Goal: Transaction & Acquisition: Purchase product/service

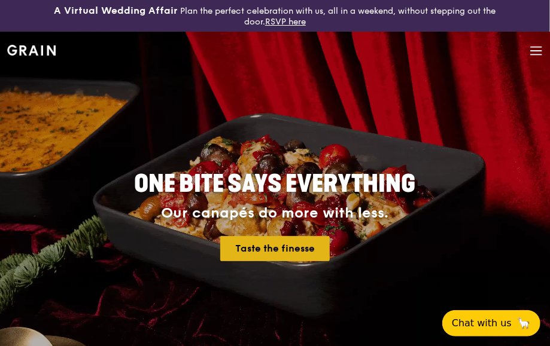
click at [251, 250] on link "Taste the finesse" at bounding box center [274, 248] width 109 height 25
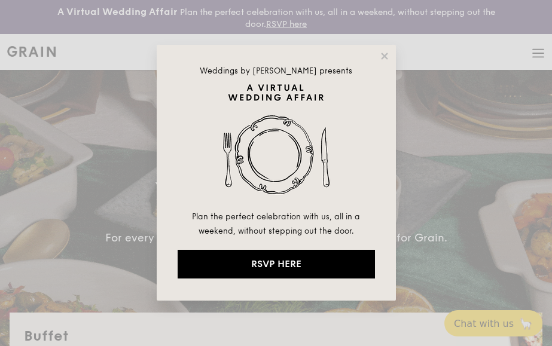
select select
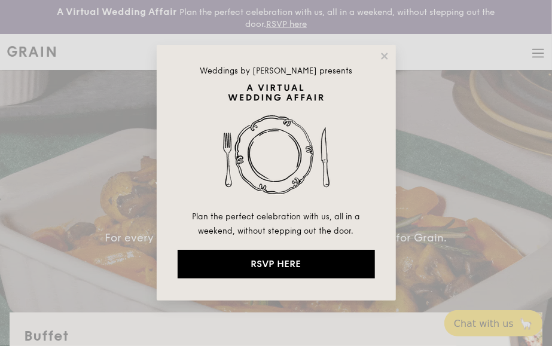
click at [384, 48] on div "Weddings by [PERSON_NAME] presents Plan the perfect celebration with us, all in…" at bounding box center [276, 173] width 239 height 256
click at [384, 59] on icon at bounding box center [384, 56] width 11 height 11
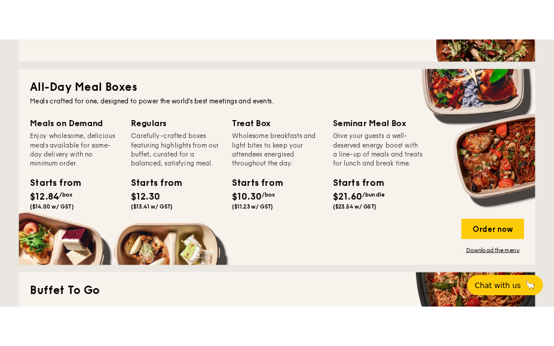
scroll to position [478, 0]
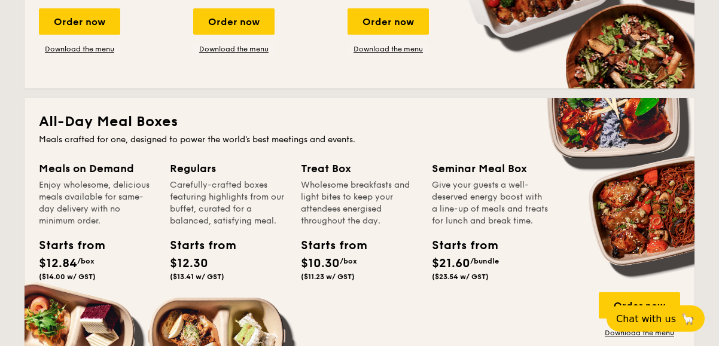
click at [456, 210] on div "Give your guests a well-deserved energy boost with a line-up of meals and treat…" at bounding box center [490, 203] width 117 height 48
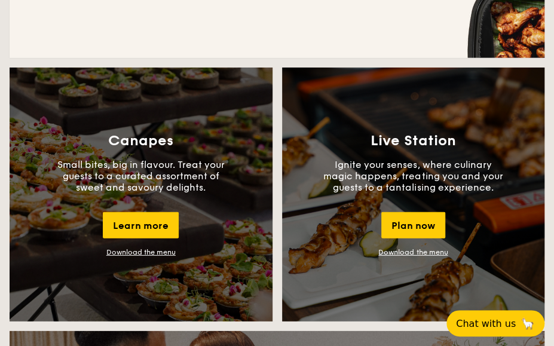
scroll to position [1136, 0]
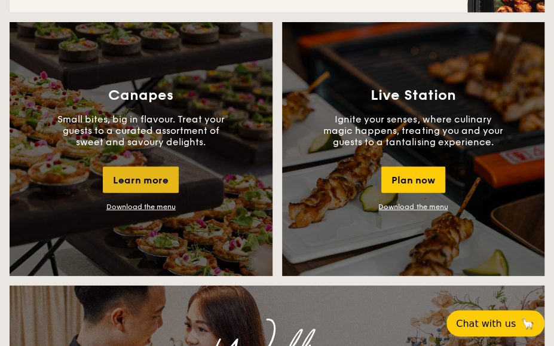
click at [144, 191] on div "Learn more" at bounding box center [141, 180] width 76 height 26
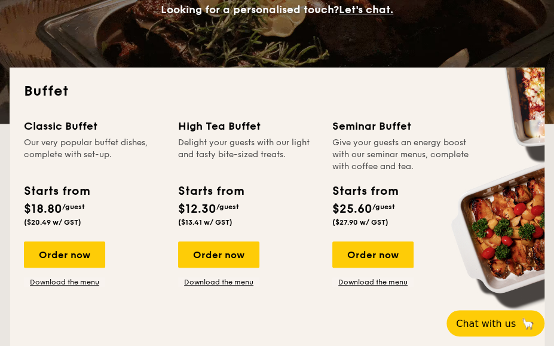
scroll to position [239, 0]
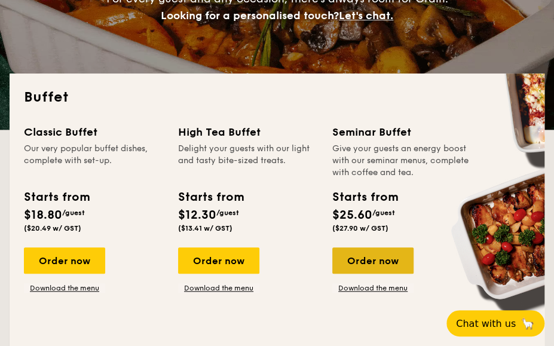
click at [375, 270] on div "Order now" at bounding box center [372, 261] width 81 height 26
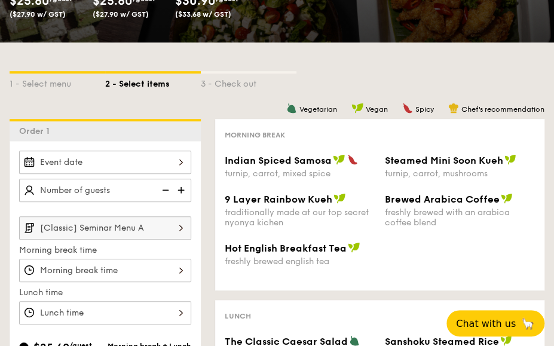
scroll to position [299, 0]
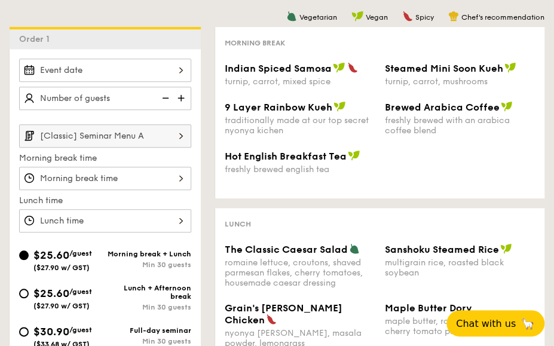
click at [103, 127] on input "[Classic] Seminar Menu A" at bounding box center [105, 135] width 172 height 23
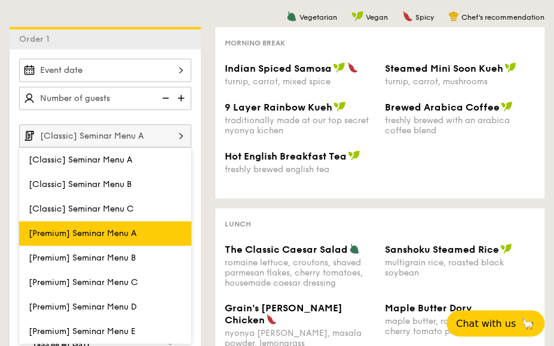
scroll to position [359, 0]
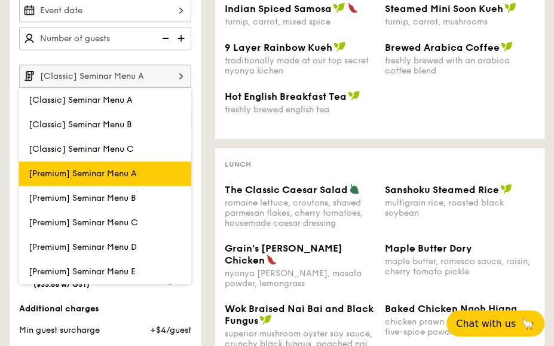
click at [101, 161] on label "[Premium] Seminar Menu A" at bounding box center [105, 173] width 172 height 25
click at [0, 0] on input "[Premium] Seminar Menu A" at bounding box center [0, 0] width 0 height 0
type input "[Premium] Seminar Menu A"
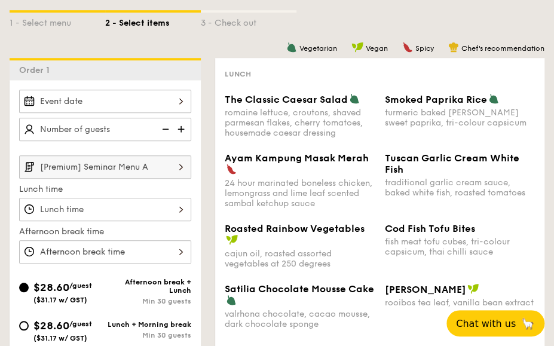
scroll to position [239, 0]
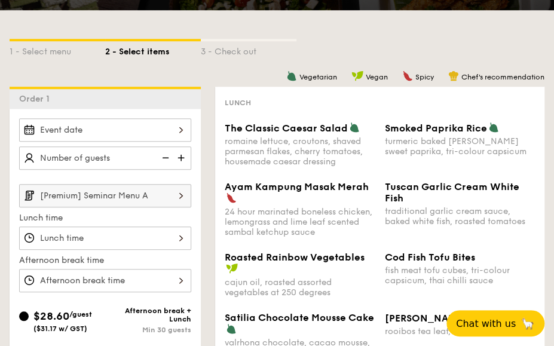
click at [178, 152] on img at bounding box center [182, 157] width 18 height 23
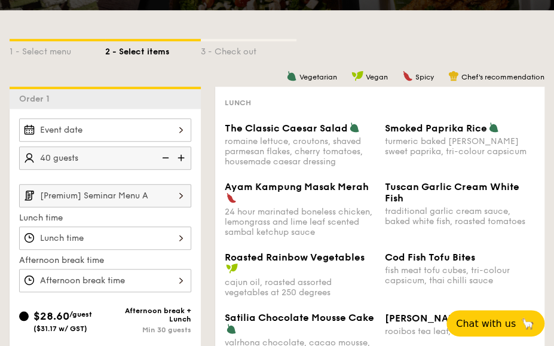
click at [178, 152] on img at bounding box center [182, 157] width 18 height 23
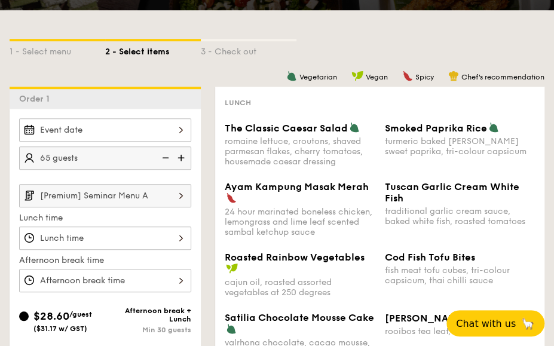
click at [178, 152] on img at bounding box center [182, 157] width 18 height 23
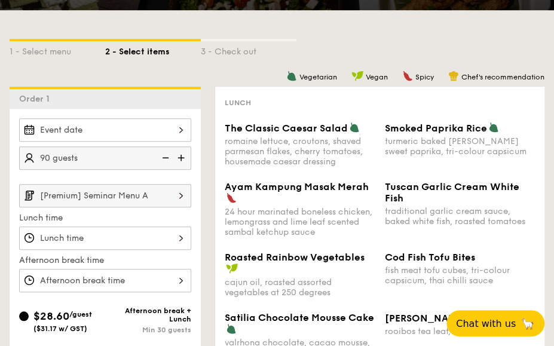
click at [178, 152] on img at bounding box center [182, 157] width 18 height 23
click at [160, 154] on img at bounding box center [164, 157] width 18 height 23
type input "90 guests"
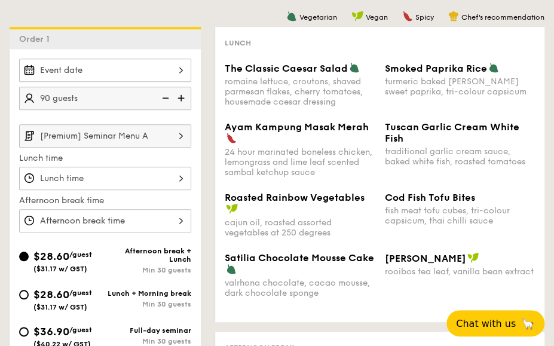
click at [114, 136] on input "[Premium] Seminar Menu A" at bounding box center [105, 135] width 172 height 23
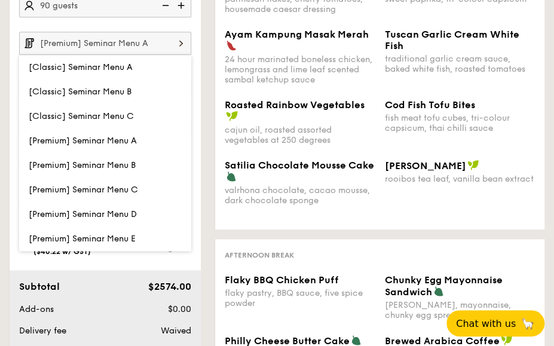
scroll to position [419, 0]
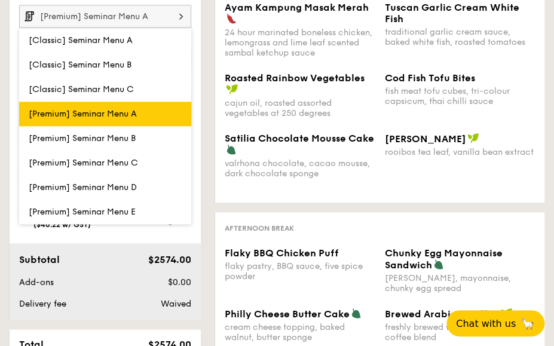
click at [123, 120] on label "[Premium] Seminar Menu A" at bounding box center [105, 114] width 172 height 25
click at [0, 0] on input "[Premium] Seminar Menu A" at bounding box center [0, 0] width 0 height 0
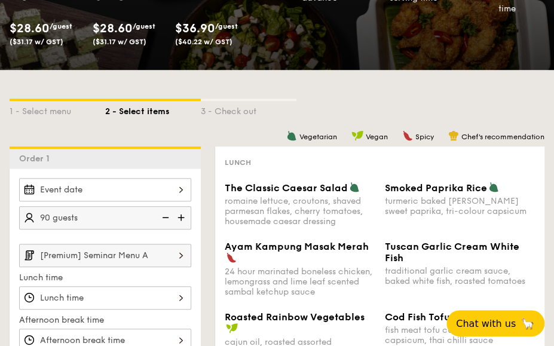
scroll to position [299, 0]
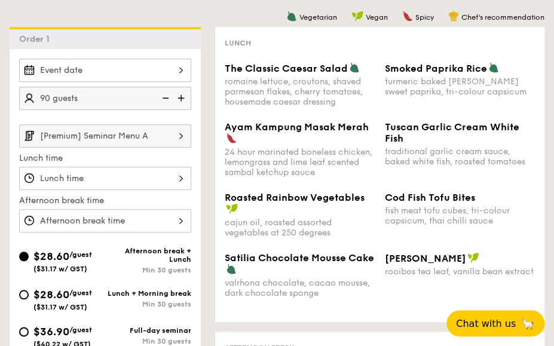
click at [149, 139] on input "[Premium] Seminar Menu A" at bounding box center [105, 135] width 172 height 23
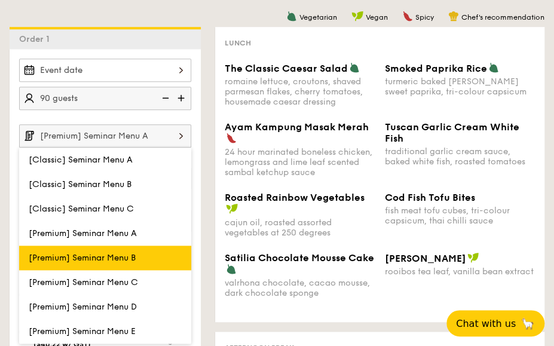
click at [77, 253] on span "[Premium] Seminar Menu B" at bounding box center [82, 258] width 107 height 10
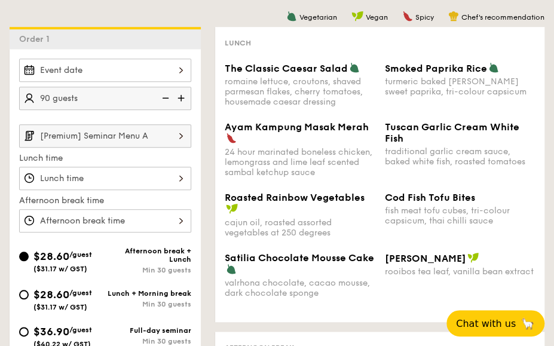
click at [333, 194] on span "Roasted Rainbow Vegetables" at bounding box center [295, 197] width 140 height 11
click at [151, 185] on div at bounding box center [105, 178] width 172 height 23
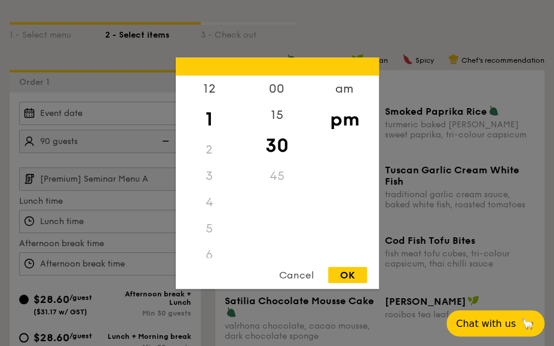
scroll to position [239, 0]
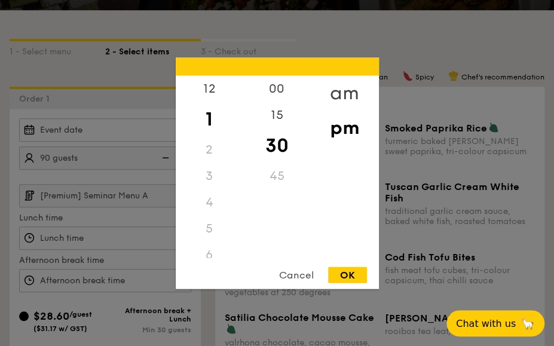
click at [341, 91] on div "am" at bounding box center [345, 92] width 68 height 35
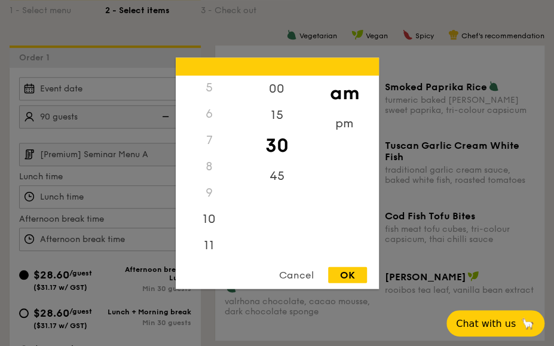
scroll to position [299, 0]
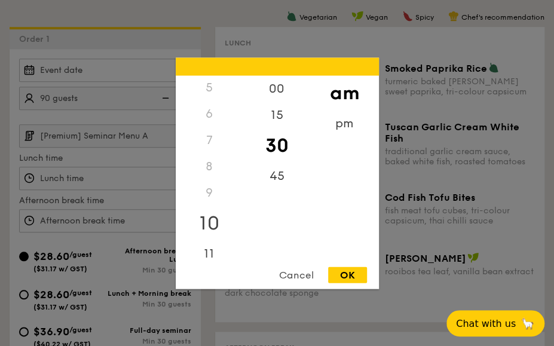
click at [210, 221] on div "10" at bounding box center [210, 223] width 68 height 35
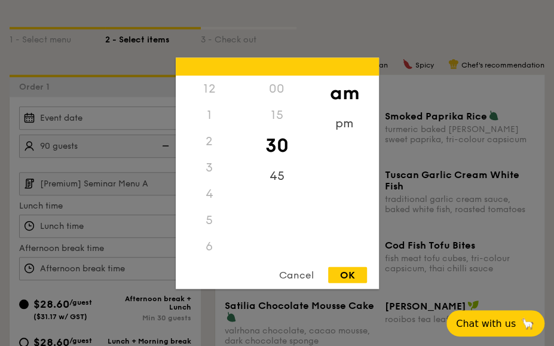
scroll to position [0, 0]
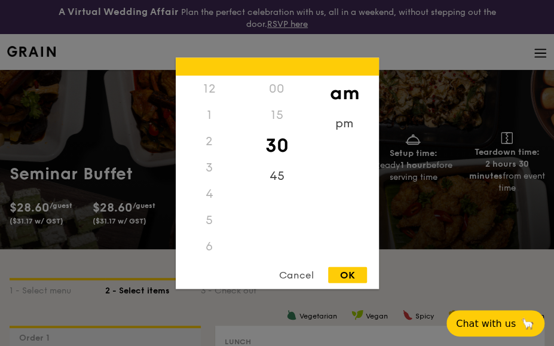
click at [209, 172] on div "3" at bounding box center [210, 167] width 68 height 26
click at [206, 172] on div "9" at bounding box center [210, 184] width 68 height 26
click at [273, 139] on div "30" at bounding box center [277, 145] width 68 height 35
drag, startPoint x: 309, startPoint y: 276, endPoint x: 176, endPoint y: 158, distance: 178.3
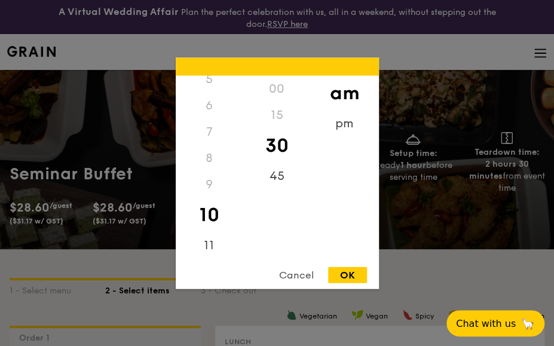
click at [309, 276] on div "Cancel" at bounding box center [296, 275] width 59 height 16
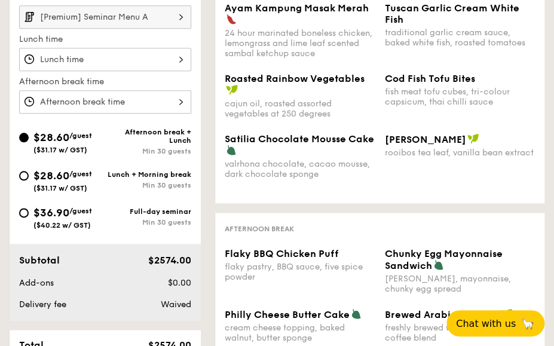
scroll to position [419, 0]
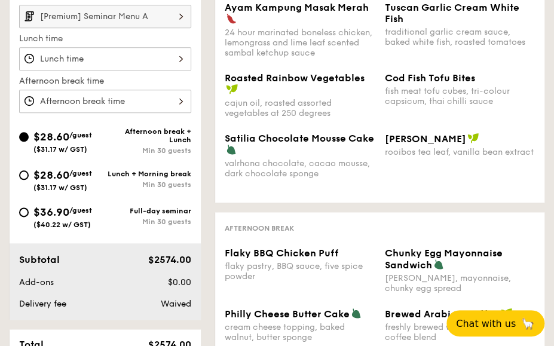
click at [59, 180] on div "$28.60 /guest ($31.17 w/ GST)" at bounding box center [62, 179] width 59 height 25
click at [29, 180] on input "$28.60 /guest ($31.17 w/ GST) Lunch + Morning break Min 30 guests" at bounding box center [24, 175] width 10 height 10
radio input "true"
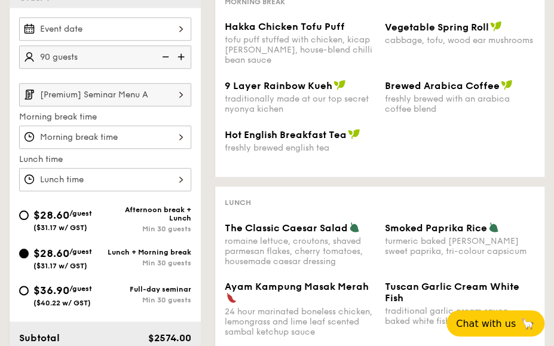
scroll to position [299, 0]
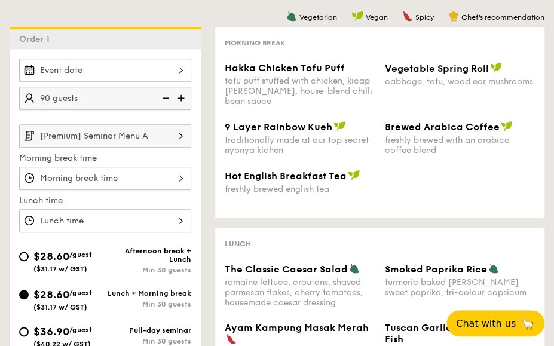
click at [132, 141] on input "[Premium] Seminar Menu A" at bounding box center [105, 135] width 172 height 23
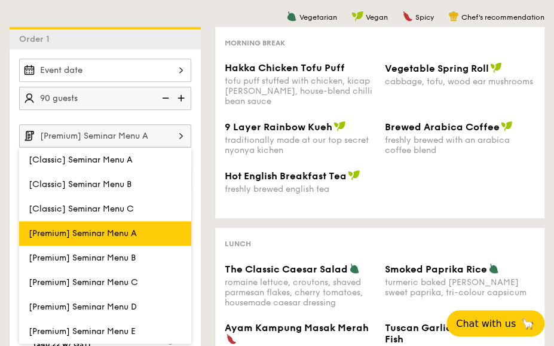
click at [134, 228] on span "[Premium] Seminar Menu A" at bounding box center [83, 233] width 108 height 10
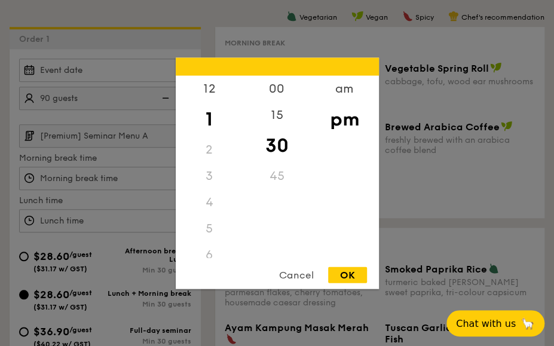
click at [139, 218] on div "12 1 2 3 4 5 6 7 8 9 10 11 00 15 30 45 am pm Cancel OK" at bounding box center [105, 220] width 172 height 23
click at [139, 218] on div at bounding box center [277, 173] width 554 height 346
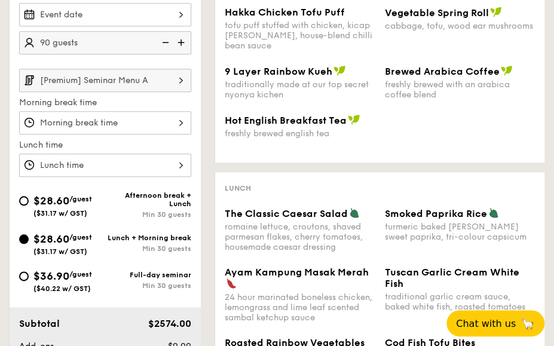
scroll to position [239, 0]
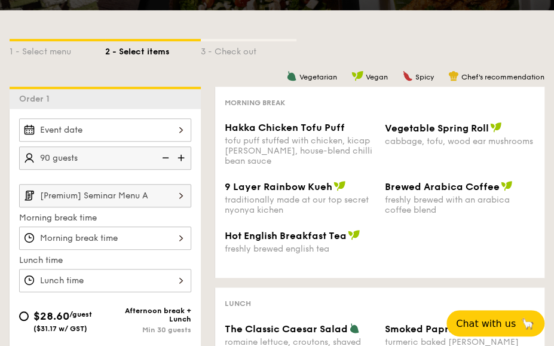
click at [187, 158] on img at bounding box center [182, 157] width 18 height 23
click at [185, 157] on img at bounding box center [182, 157] width 18 height 23
type input "100 guests"
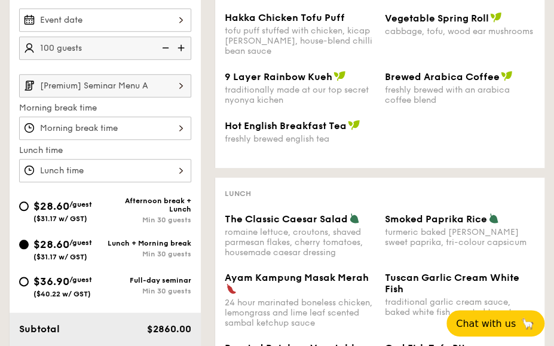
scroll to position [299, 0]
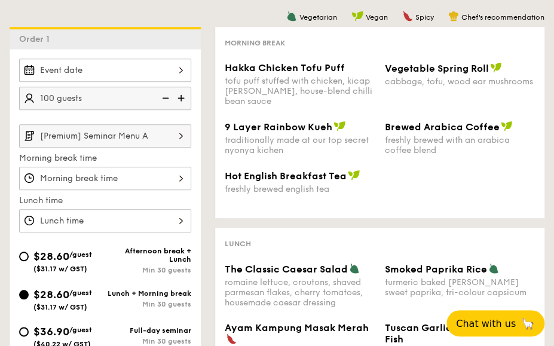
click at [158, 139] on input "[Premium] Seminar Menu A" at bounding box center [105, 135] width 172 height 23
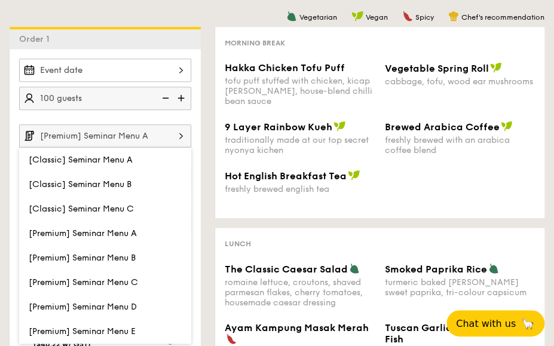
click at [158, 139] on input "[Premium] Seminar Menu A" at bounding box center [105, 135] width 172 height 23
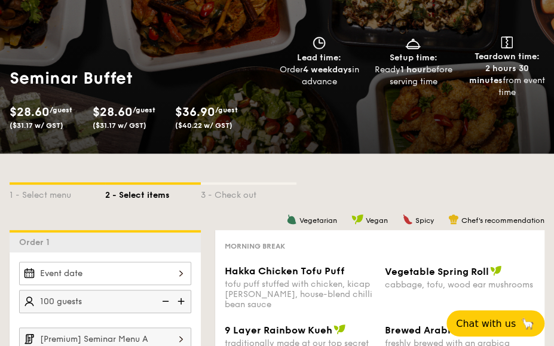
scroll to position [60, 0]
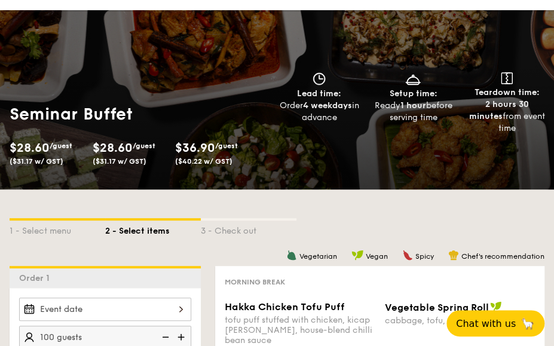
select select
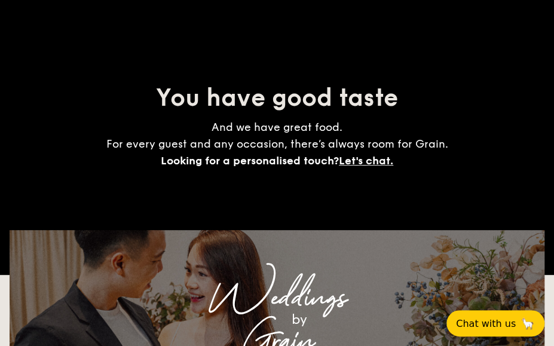
scroll to position [273, 0]
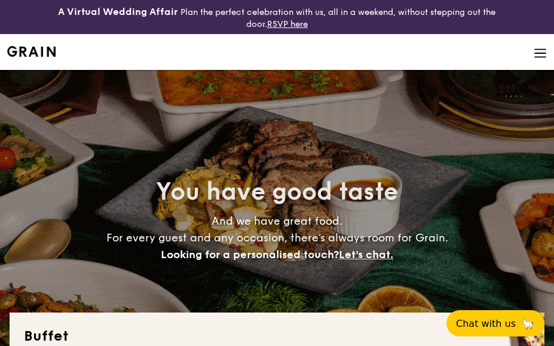
select select
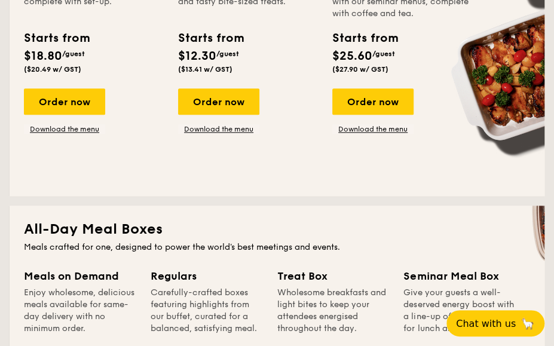
scroll to position [299, 0]
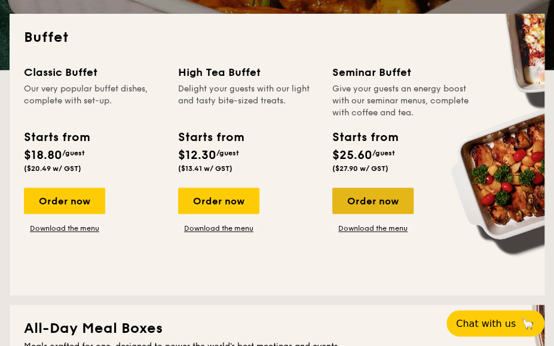
click at [391, 204] on div "Order now" at bounding box center [372, 201] width 81 height 26
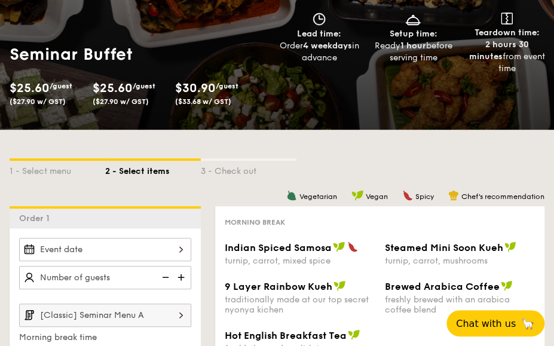
scroll to position [299, 0]
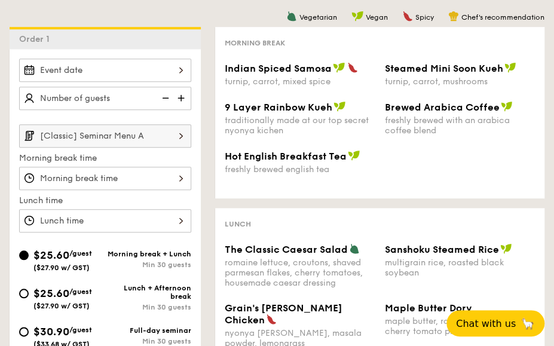
click at [105, 178] on div at bounding box center [105, 178] width 172 height 23
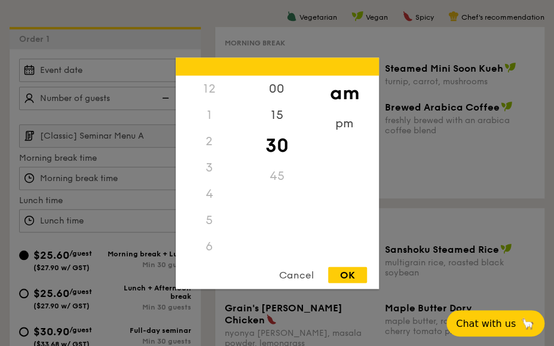
scroll to position [132, 0]
click at [213, 170] on div "8" at bounding box center [210, 171] width 68 height 35
click at [282, 179] on div "45" at bounding box center [277, 180] width 68 height 35
click at [353, 274] on div "OK" at bounding box center [347, 275] width 39 height 16
type input "8:45AM"
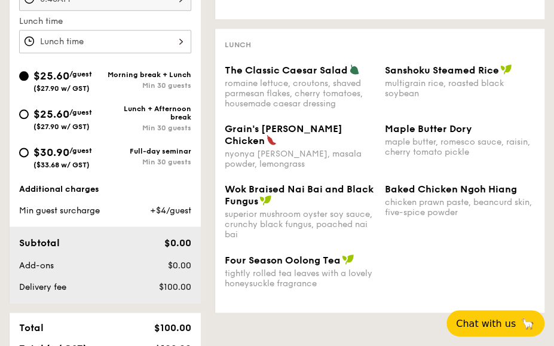
scroll to position [419, 0]
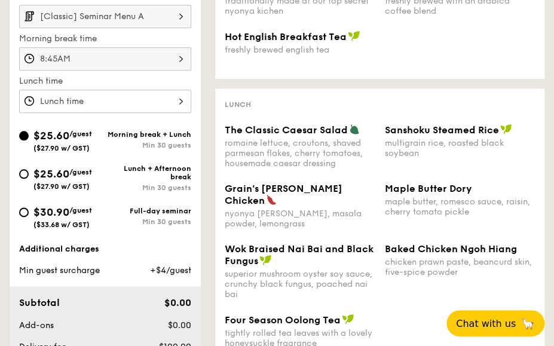
click at [361, 246] on div "Wok Braised Nai Bai and Black Fungus" at bounding box center [300, 254] width 151 height 23
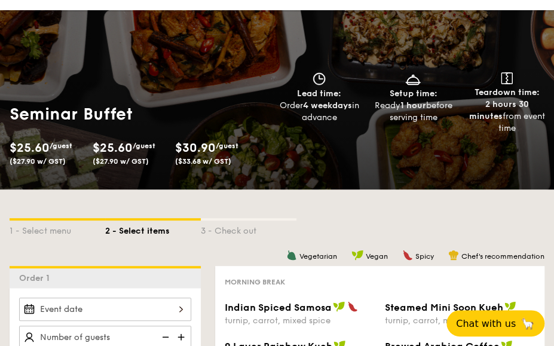
scroll to position [299, 0]
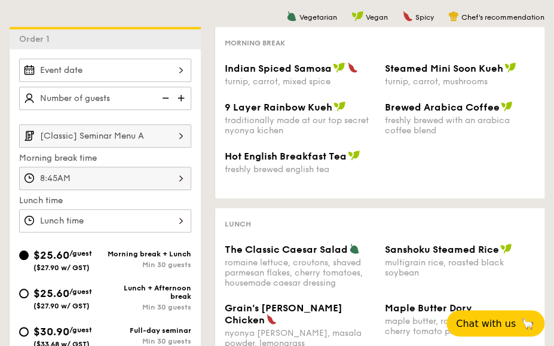
click at [179, 94] on img at bounding box center [182, 98] width 18 height 23
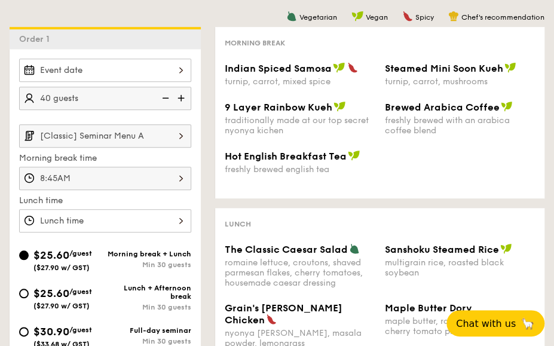
click at [179, 94] on img at bounding box center [182, 98] width 18 height 23
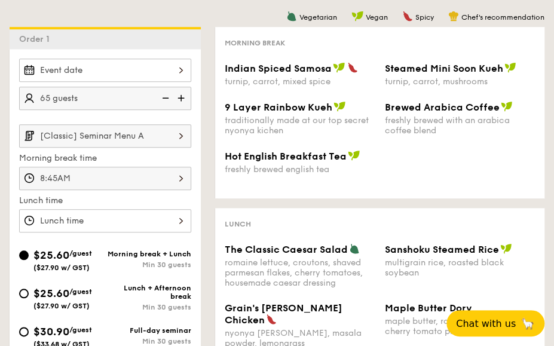
click at [179, 94] on img at bounding box center [182, 98] width 18 height 23
click at [180, 94] on img at bounding box center [182, 98] width 18 height 23
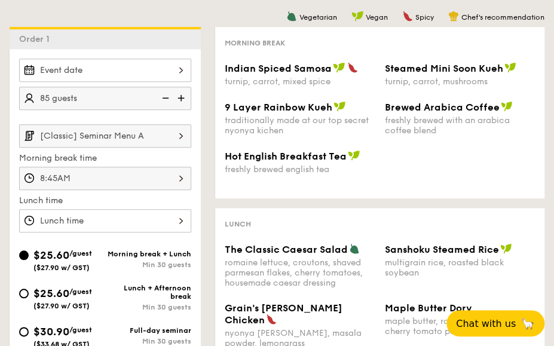
type input "90 guests"
click at [154, 81] on div "90 guests" at bounding box center [105, 84] width 172 height 51
click at [148, 76] on div at bounding box center [105, 70] width 172 height 23
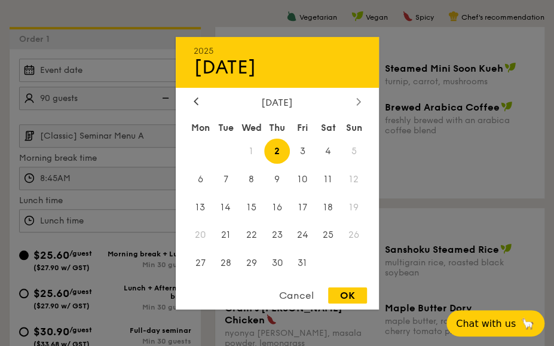
click at [353, 105] on div at bounding box center [358, 101] width 11 height 11
click at [257, 205] on span "12" at bounding box center [252, 207] width 26 height 26
click at [354, 298] on div "OK" at bounding box center [347, 296] width 39 height 16
type input "Nov 12, 2025"
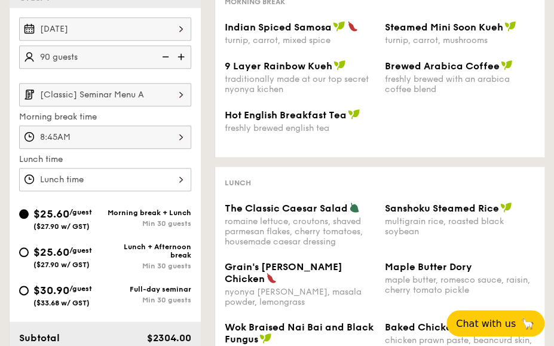
scroll to position [359, 0]
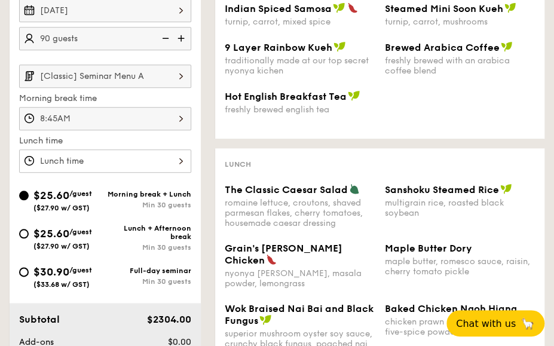
click at [95, 163] on div "12 1 2 3 4 5 6 7 8 9 10 11 00 15 30 45 am pm Cancel OK" at bounding box center [105, 160] width 172 height 23
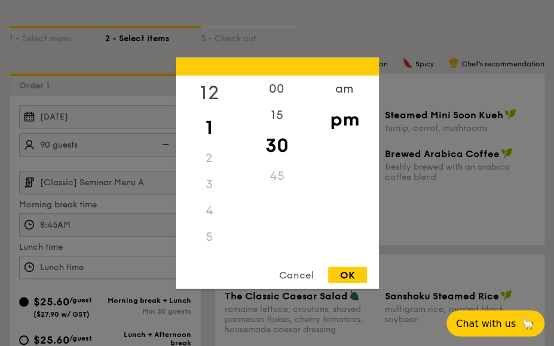
scroll to position [239, 0]
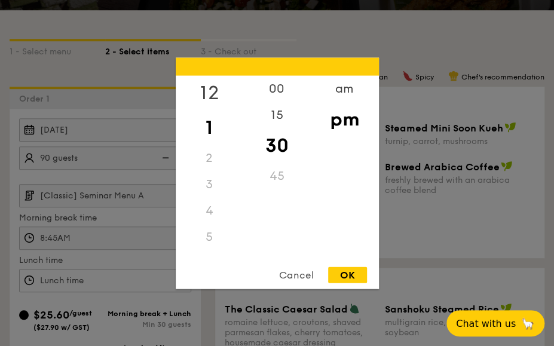
click at [213, 99] on div "12" at bounding box center [210, 92] width 68 height 35
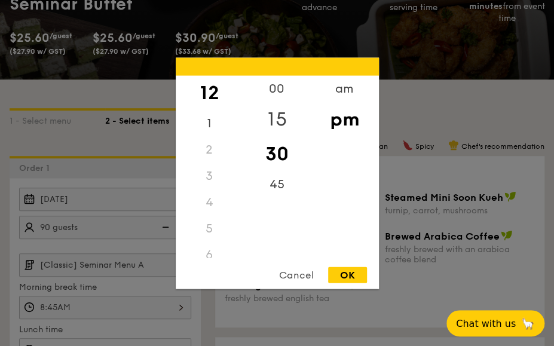
scroll to position [120, 0]
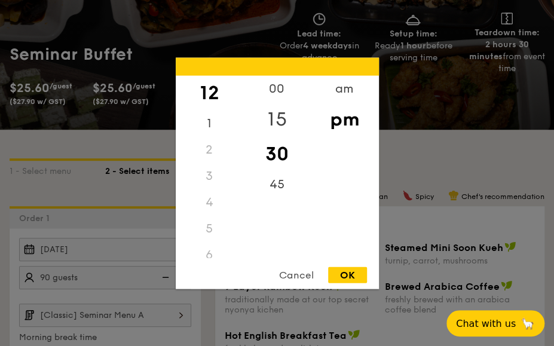
drag, startPoint x: 277, startPoint y: 93, endPoint x: 292, endPoint y: 111, distance: 23.4
click at [277, 93] on div "00" at bounding box center [277, 88] width 68 height 26
click at [341, 274] on div "OK" at bounding box center [347, 275] width 39 height 16
type input "12:00PM"
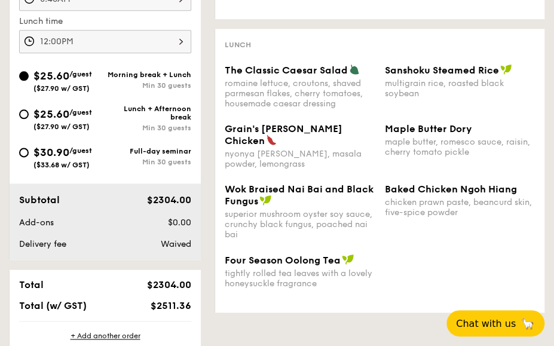
scroll to position [359, 0]
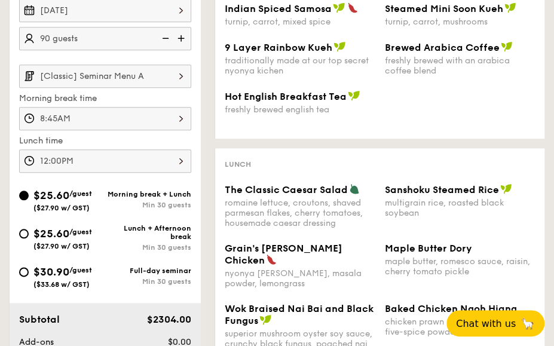
click at [115, 74] on input "[Classic] Seminar Menu A" at bounding box center [105, 76] width 172 height 23
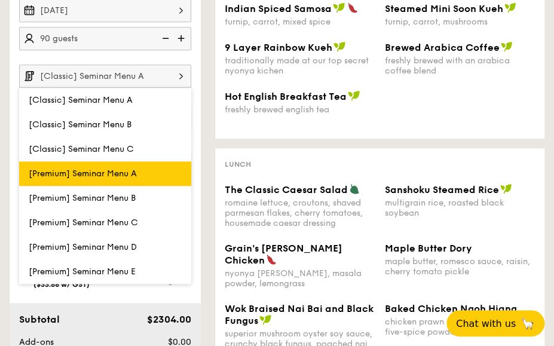
click at [118, 161] on label "[Premium] Seminar Menu A" at bounding box center [105, 173] width 172 height 25
click at [0, 0] on input "[Premium] Seminar Menu A" at bounding box center [0, 0] width 0 height 0
type input "[Premium] Seminar Menu A"
type input "12:00PM"
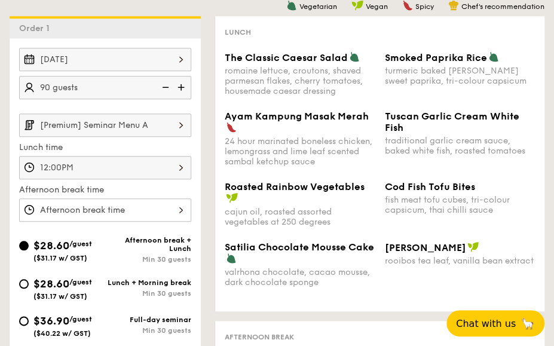
scroll to position [299, 0]
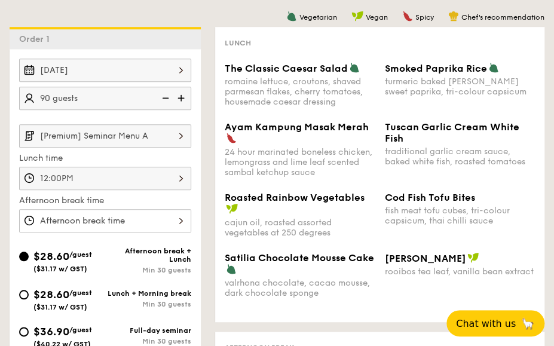
click at [120, 144] on input "[Premium] Seminar Menu A" at bounding box center [105, 135] width 172 height 23
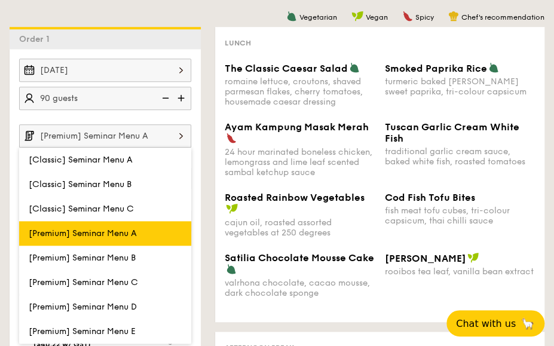
click at [122, 230] on span "[Premium] Seminar Menu A" at bounding box center [83, 233] width 108 height 10
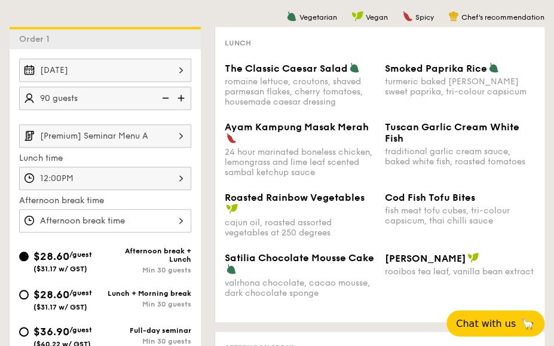
click at [140, 129] on input "[Premium] Seminar Menu A" at bounding box center [105, 135] width 172 height 23
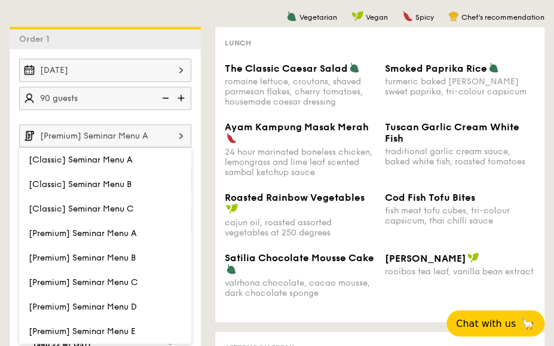
click at [279, 191] on div "Ayam Kampung Masak Merah 24 hour marinated boneless chicken, lemongrass and lim…" at bounding box center [380, 156] width 320 height 71
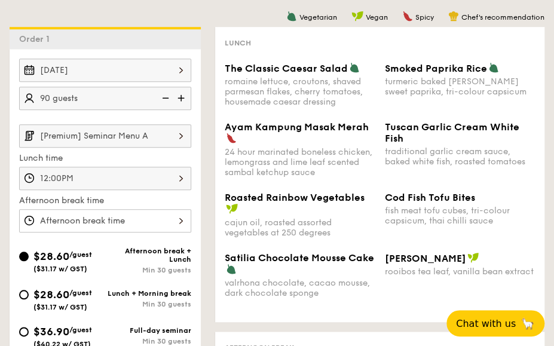
click at [30, 291] on div "$28.60 /guest ($31.17 w/ GST)" at bounding box center [62, 298] width 86 height 25
click at [29, 291] on input "$28.60 /guest ($31.17 w/ GST) Lunch + Morning break Min 30 guests" at bounding box center [24, 295] width 10 height 10
radio input "true"
type input "8:45AM"
type input "12:00PM"
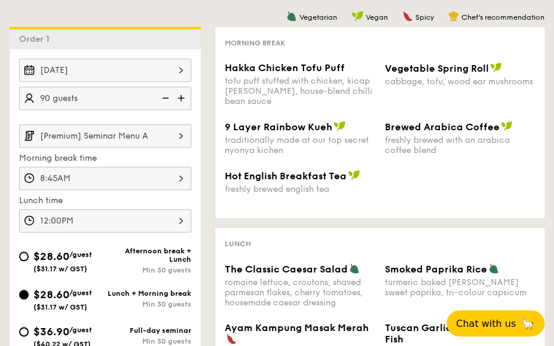
click at [111, 130] on input "[Premium] Seminar Menu A" at bounding box center [105, 135] width 172 height 23
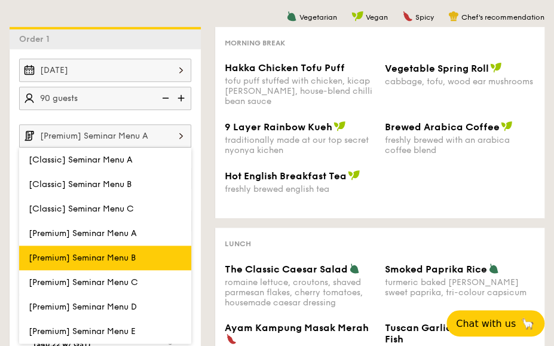
click at [117, 249] on label "[Premium] Seminar Menu B" at bounding box center [105, 258] width 172 height 25
click at [0, 0] on input "[Premium] Seminar Menu B" at bounding box center [0, 0] width 0 height 0
type input "[Premium] Seminar Menu B"
type input "12:00PM"
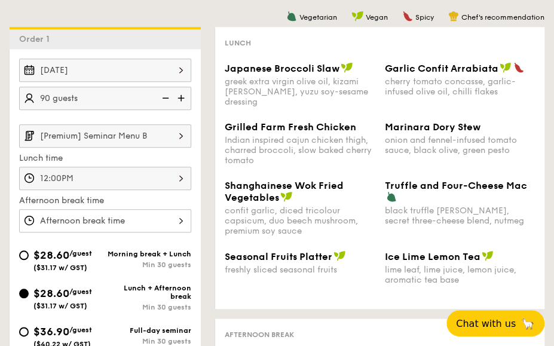
click at [53, 249] on span "$28.60" at bounding box center [51, 255] width 36 height 13
click at [29, 251] on input "$28.60 /guest ($31.17 w/ GST) Morning break + Lunch Min 30 guests" at bounding box center [24, 256] width 10 height 10
radio input "true"
type input "8:45AM"
type input "12:00PM"
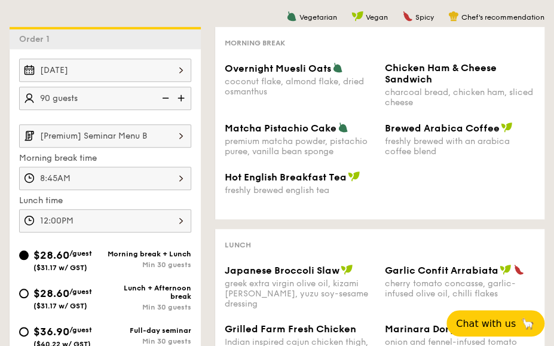
click at [111, 133] on input "[Premium] Seminar Menu B" at bounding box center [105, 135] width 172 height 23
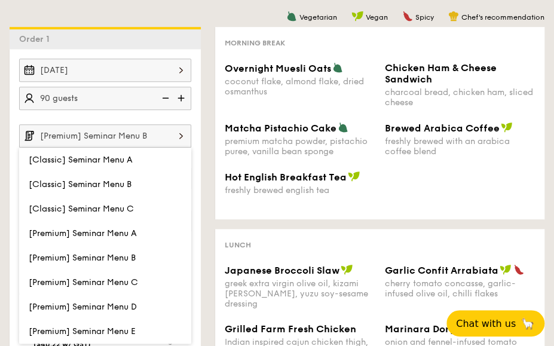
click at [111, 133] on input "[Premium] Seminar Menu B" at bounding box center [105, 135] width 172 height 23
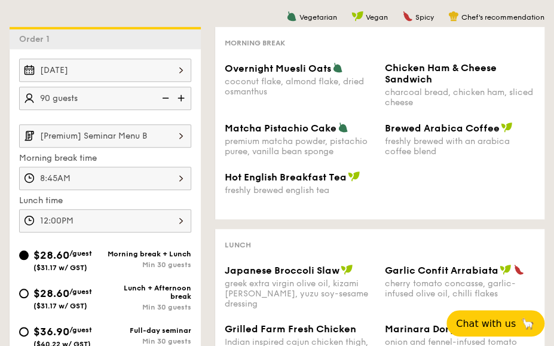
click at [111, 133] on input "[Premium] Seminar Menu B" at bounding box center [105, 135] width 172 height 23
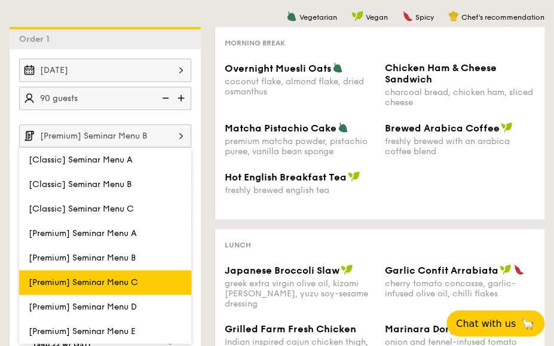
click at [119, 273] on label "[Premium] Seminar Menu C" at bounding box center [105, 282] width 172 height 25
click at [0, 0] on input "[Premium] Seminar Menu C" at bounding box center [0, 0] width 0 height 0
type input "[Premium] Seminar Menu C"
type input "12:00PM"
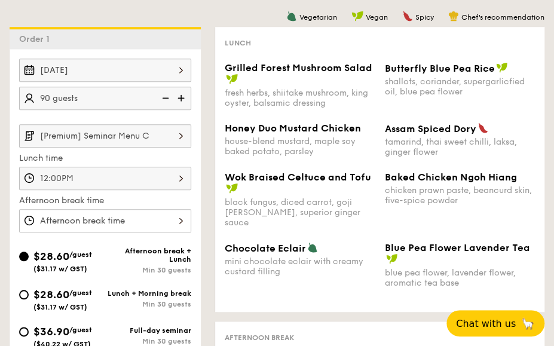
click at [69, 294] on span "$28.60" at bounding box center [51, 294] width 36 height 13
click at [29, 294] on input "$28.60 /guest ($31.17 w/ GST) Lunch + Morning break Min 30 guests" at bounding box center [24, 295] width 10 height 10
radio input "true"
type input "8:45AM"
type input "12:00PM"
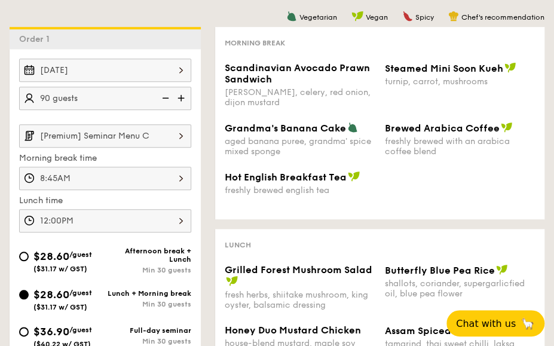
click at [102, 141] on input "[Premium] Seminar Menu C" at bounding box center [105, 135] width 172 height 23
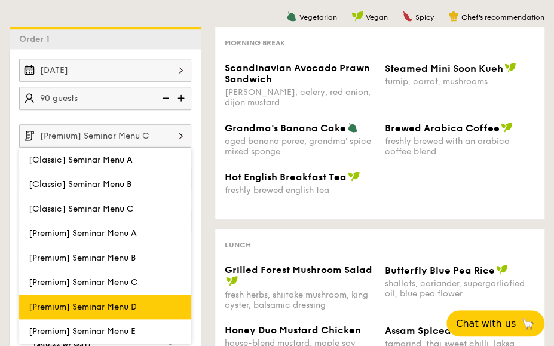
click at [114, 302] on span "[Premium] Seminar Menu D" at bounding box center [83, 307] width 108 height 10
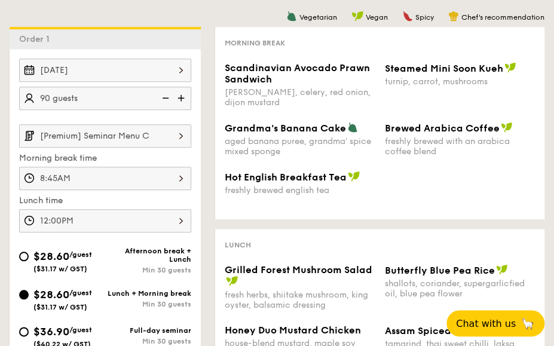
click at [135, 136] on input "[Premium] Seminar Menu C" at bounding box center [105, 135] width 172 height 23
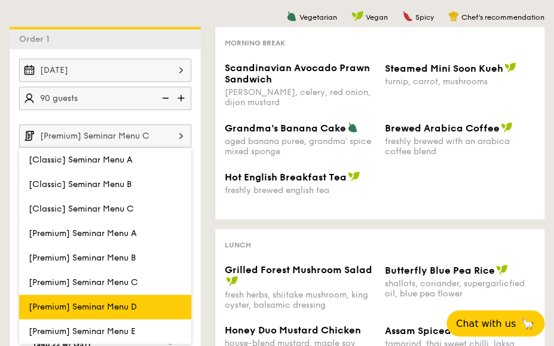
click at [132, 303] on span "[Premium] Seminar Menu D" at bounding box center [83, 307] width 108 height 10
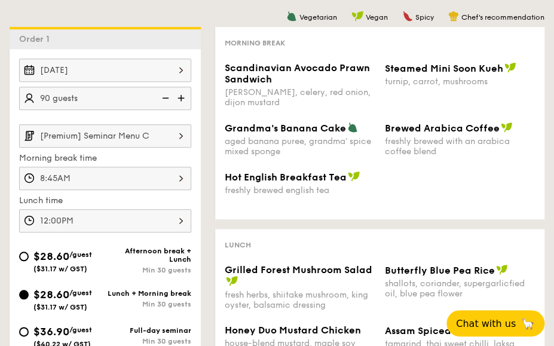
click at [157, 138] on input "[Premium] Seminar Menu C" at bounding box center [105, 135] width 172 height 23
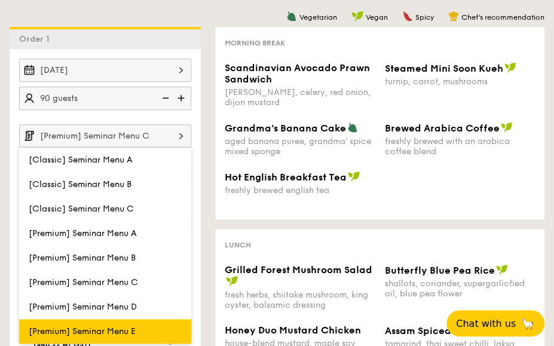
click at [123, 326] on span "[Premium] Seminar Menu E" at bounding box center [82, 331] width 107 height 10
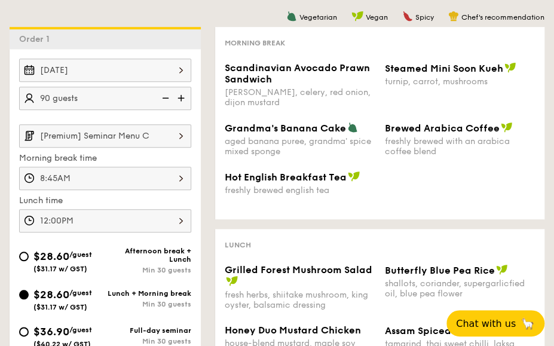
click at [128, 126] on input "[Premium] Seminar Menu C" at bounding box center [105, 135] width 172 height 23
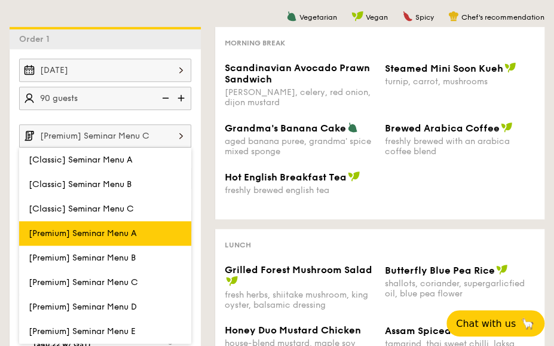
click at [113, 235] on span "[Premium] Seminar Menu A" at bounding box center [83, 233] width 108 height 10
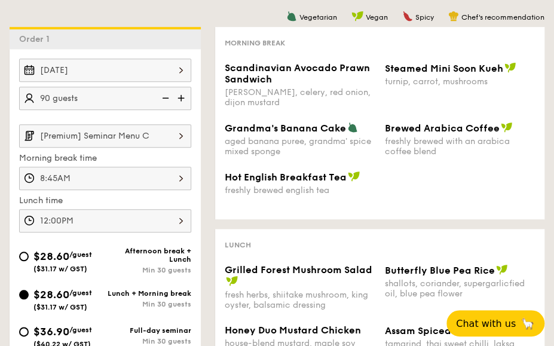
click at [136, 126] on input "[Premium] Seminar Menu C" at bounding box center [105, 135] width 172 height 23
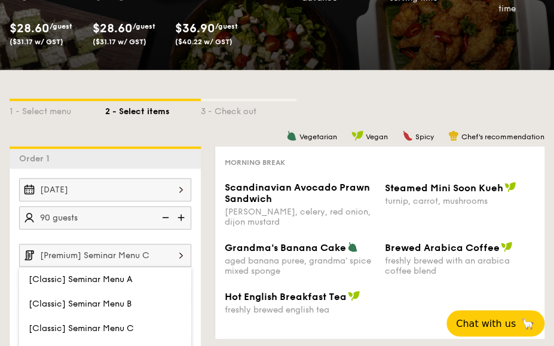
click at [380, 216] on div "Scandinavian Avocado Prawn Sandwich dill, celery, red onion, dijon mustard Stea…" at bounding box center [380, 212] width 320 height 60
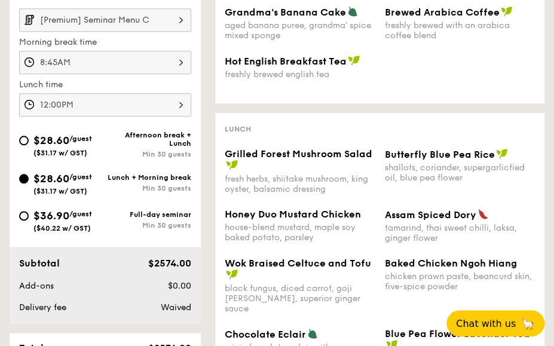
scroll to position [359, 0]
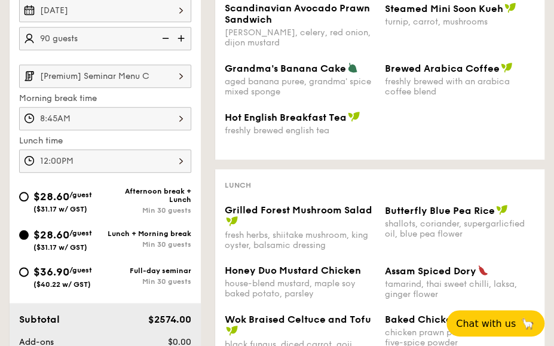
click at [46, 191] on span "$28.60" at bounding box center [51, 196] width 36 height 13
click at [29, 192] on input "$28.60 /guest ($31.17 w/ GST) Afternoon break + Lunch Min 30 guests" at bounding box center [24, 197] width 10 height 10
radio input "true"
type input "12:00PM"
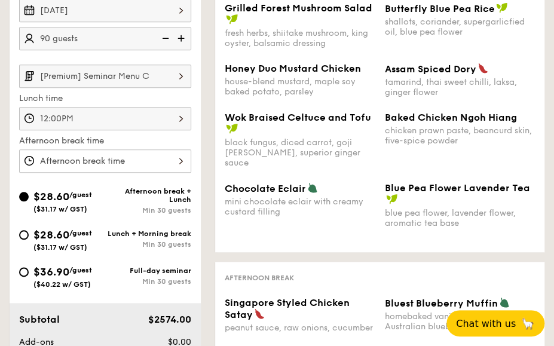
click at [88, 87] on div "[Premium] Seminar Menu C Lunch time 12:00PM Afternoon break time" at bounding box center [105, 119] width 172 height 108
click at [100, 77] on input "[Premium] Seminar Menu C" at bounding box center [105, 76] width 172 height 23
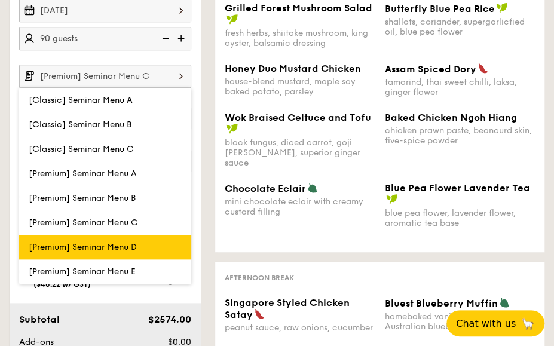
click at [94, 236] on label "[Premium] Seminar Menu D" at bounding box center [105, 247] width 172 height 25
click at [0, 0] on input "[Premium] Seminar Menu D" at bounding box center [0, 0] width 0 height 0
type input "[Premium] Seminar Menu D"
type input "8:45AM"
type input "12:00PM"
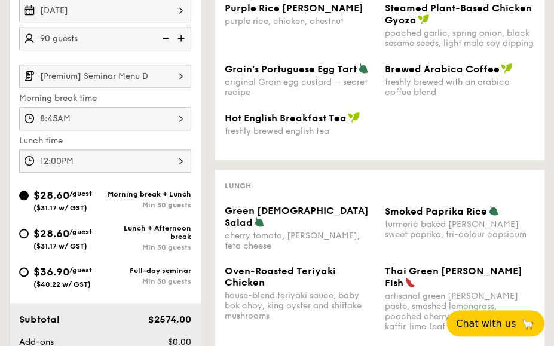
click at [55, 227] on span "$28.60" at bounding box center [51, 233] width 36 height 13
click at [29, 229] on input "$28.60 /guest ($31.17 w/ GST) Lunch + Afternoon break Min 30 guests" at bounding box center [24, 234] width 10 height 10
radio input "true"
type input "12:00PM"
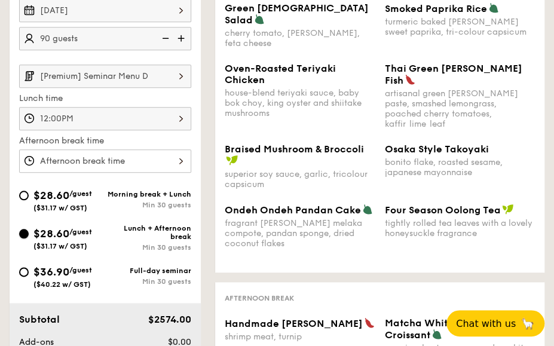
scroll to position [299, 0]
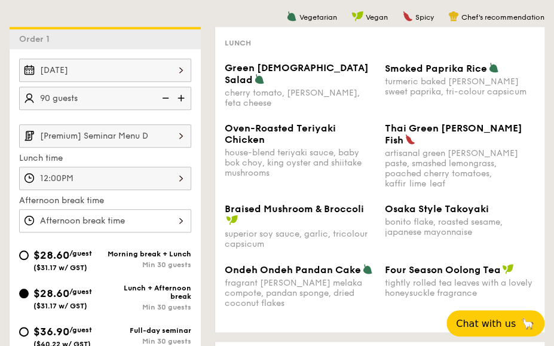
click at [415, 203] on span "Osaka Style Takoyaki" at bounding box center [437, 208] width 104 height 11
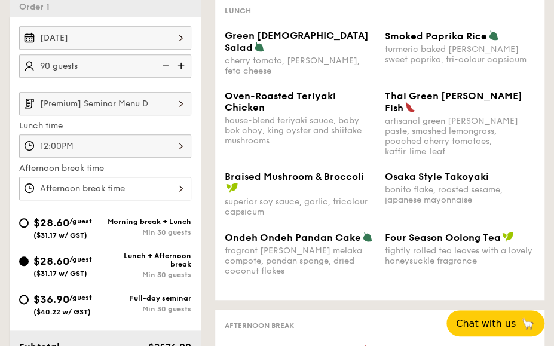
scroll to position [359, 0]
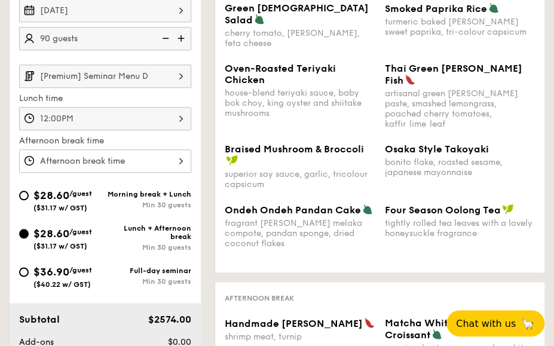
click at [48, 196] on span "$28.60" at bounding box center [51, 195] width 36 height 13
click at [29, 196] on input "$28.60 /guest ($31.17 w/ GST) Morning break + Lunch Min 30 guests" at bounding box center [24, 196] width 10 height 10
radio input "true"
type input "8:45AM"
type input "12:00PM"
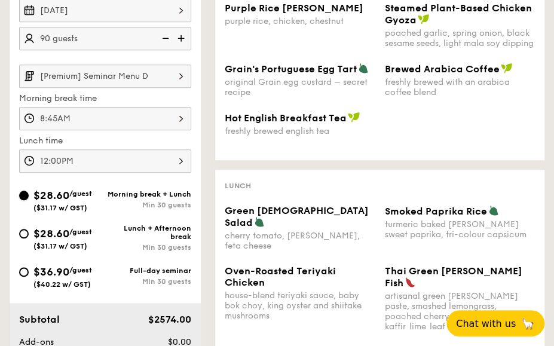
scroll to position [299, 0]
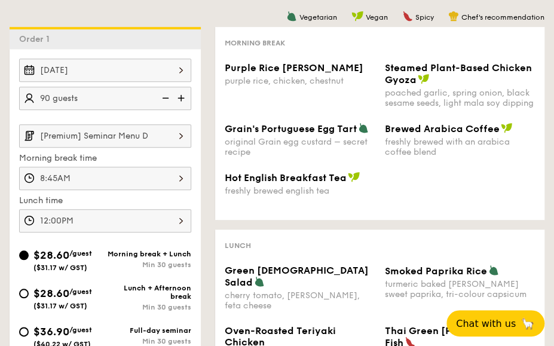
click at [147, 141] on input "[Premium] Seminar Menu D" at bounding box center [105, 135] width 172 height 23
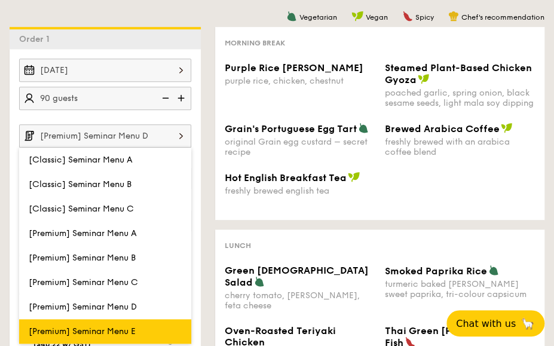
click at [141, 323] on label "[Premium] Seminar Menu E" at bounding box center [105, 331] width 172 height 25
click at [0, 0] on input "[Premium] Seminar Menu E" at bounding box center [0, 0] width 0 height 0
type input "[Premium] Seminar Menu E"
type input "12:00PM"
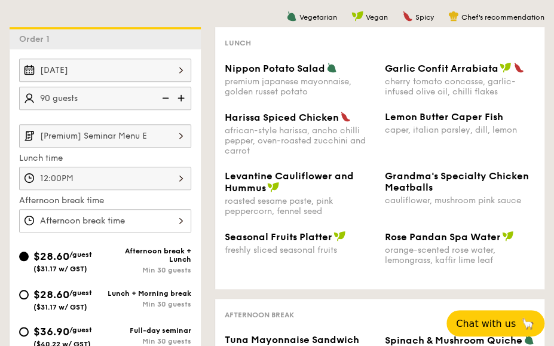
click at [118, 258] on div "Afternoon break + Lunch" at bounding box center [148, 255] width 86 height 17
click at [29, 258] on input "$28.60 /guest ($31.17 w/ GST) Afternoon break + Lunch Min 30 guests" at bounding box center [24, 257] width 10 height 10
click at [77, 294] on span "/guest" at bounding box center [80, 293] width 23 height 8
click at [29, 294] on input "$28.60 /guest ($31.17 w/ GST) Lunch + Morning break Min 30 guests" at bounding box center [24, 295] width 10 height 10
radio input "true"
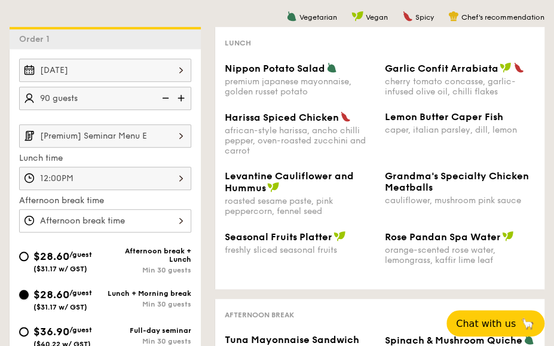
type input "8:45AM"
type input "12:00PM"
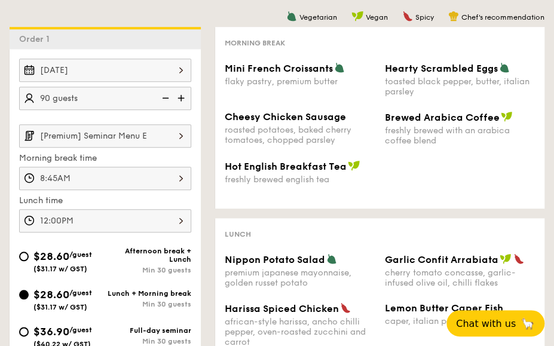
click at [81, 260] on div "$28.60 /guest ($31.17 w/ GST)" at bounding box center [62, 260] width 59 height 25
click at [29, 260] on input "$28.60 /guest ($31.17 w/ GST) Afternoon break + Lunch Min 30 guests" at bounding box center [24, 257] width 10 height 10
radio input "true"
type input "12:00PM"
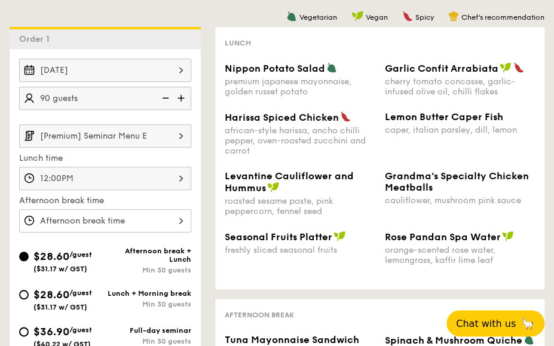
click at [57, 294] on span "$28.60" at bounding box center [51, 294] width 36 height 13
click at [29, 294] on input "$28.60 /guest ($31.17 w/ GST) Lunch + Morning break Min 30 guests" at bounding box center [24, 295] width 10 height 10
radio input "true"
type input "8:45AM"
type input "12:00PM"
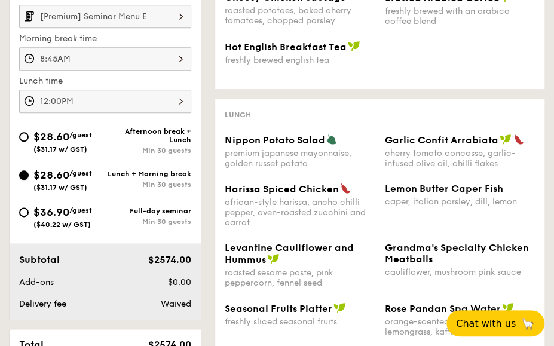
scroll to position [538, 0]
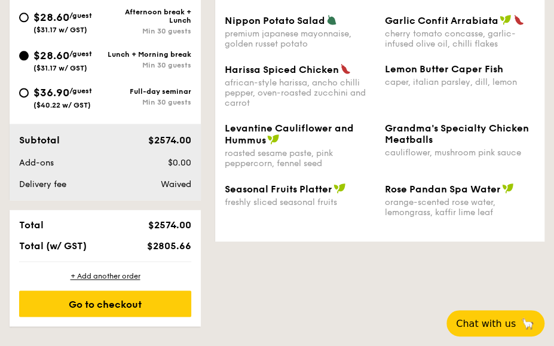
click at [299, 152] on div "roasted sesame paste, pink peppercorn, fennel seed" at bounding box center [300, 158] width 151 height 20
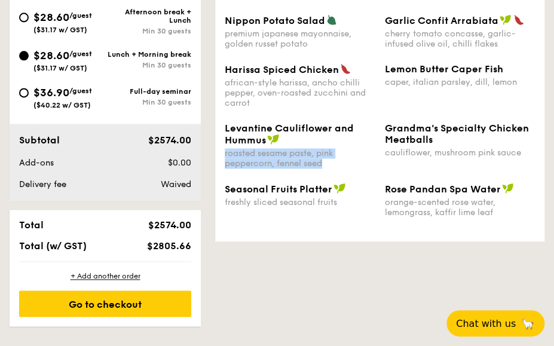
click at [299, 152] on div "roasted sesame paste, pink peppercorn, fennel seed" at bounding box center [300, 158] width 151 height 20
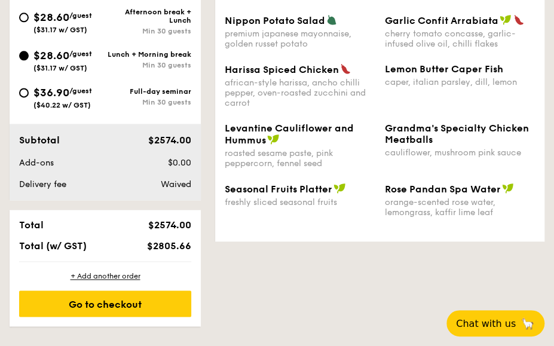
click at [437, 213] on div "orange-scented rose water, lemongrass, kaffir lime leaf" at bounding box center [460, 207] width 151 height 20
click at [407, 142] on span "Grandma's Specialty Chicken Meatballs" at bounding box center [457, 134] width 144 height 23
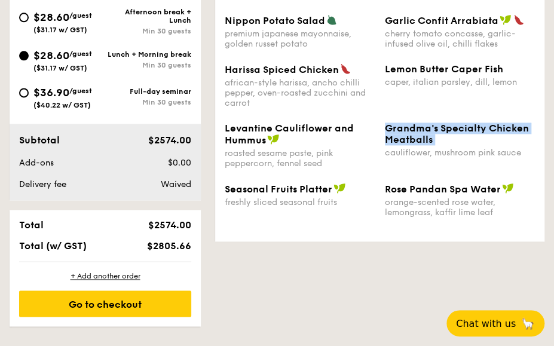
click at [407, 142] on span "Grandma's Specialty Chicken Meatballs" at bounding box center [457, 134] width 144 height 23
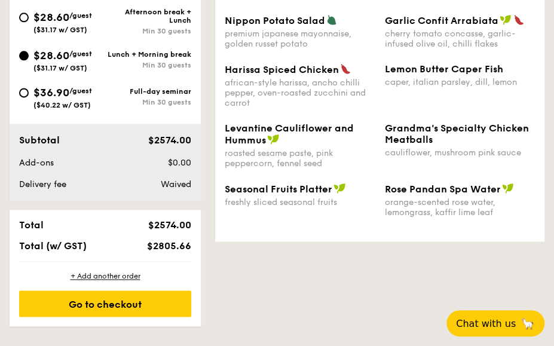
click at [413, 155] on div "cauliflower, mushroom pink sauce" at bounding box center [460, 153] width 151 height 10
click at [276, 205] on div "freshly sliced seasonal fruits" at bounding box center [300, 202] width 151 height 10
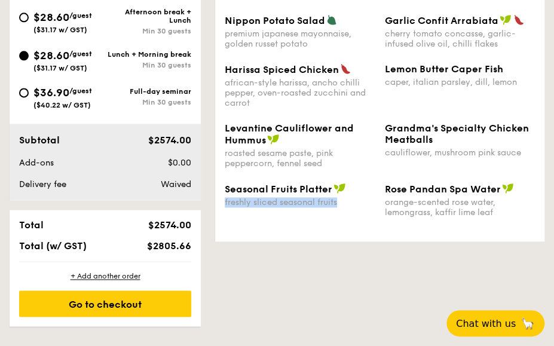
click at [276, 205] on div "freshly sliced seasonal fruits" at bounding box center [300, 202] width 151 height 10
click at [480, 224] on div "Seasonal Fruits Platter freshly sliced seasonal fruits Rose Pandan Spa Water or…" at bounding box center [380, 207] width 320 height 49
click at [469, 215] on div "orange-scented rose water, lemongrass, kaffir lime leaf" at bounding box center [460, 207] width 151 height 20
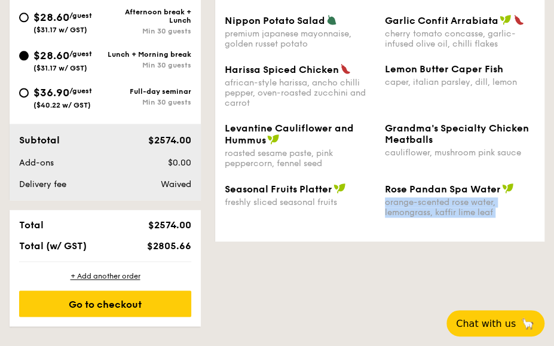
click at [469, 215] on div "orange-scented rose water, lemongrass, kaffir lime leaf" at bounding box center [460, 207] width 151 height 20
click at [411, 242] on div "Vegetarian Vegan Spicy Chef's recommendation Morning break Mini French Croissan…" at bounding box center [373, 19] width 344 height 463
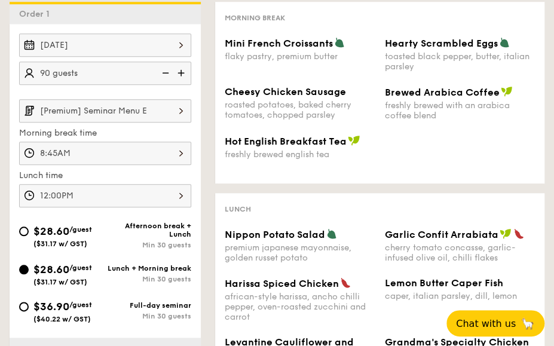
scroll to position [299, 0]
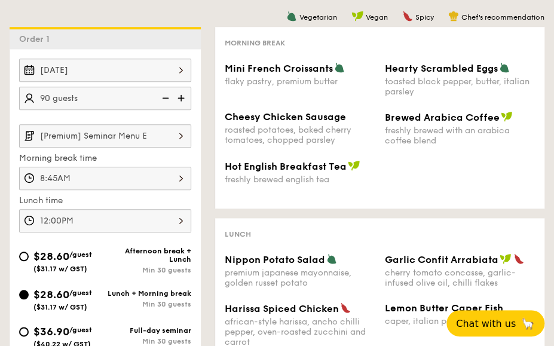
click at [151, 135] on input "[Premium] Seminar Menu E" at bounding box center [105, 135] width 172 height 23
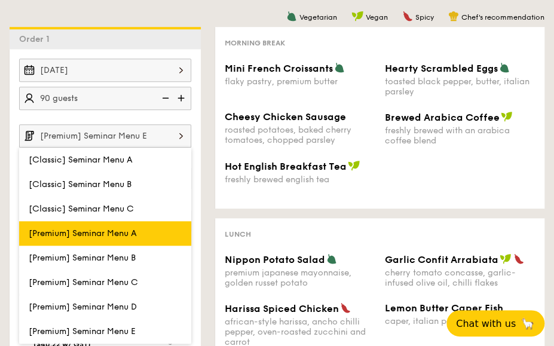
click at [133, 228] on span "[Premium] Seminar Menu A" at bounding box center [83, 233] width 108 height 10
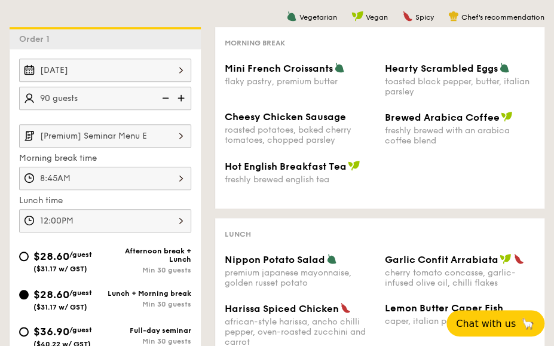
click at [86, 257] on div "$28.60 /guest ($31.17 w/ GST)" at bounding box center [62, 260] width 59 height 25
click at [29, 257] on input "$28.60 /guest ($31.17 w/ GST) Afternoon break + Lunch Min 30 guests" at bounding box center [24, 257] width 10 height 10
radio input "true"
type input "12:00PM"
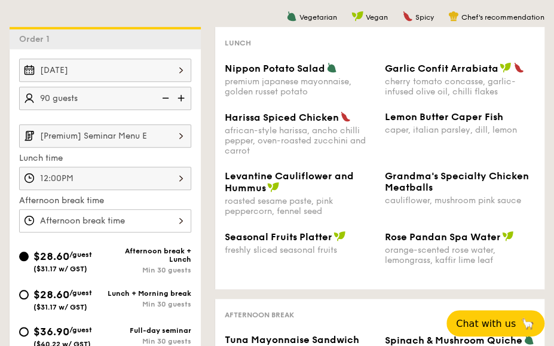
click at [68, 294] on span "$28.60" at bounding box center [51, 294] width 36 height 13
click at [29, 294] on input "$28.60 /guest ($31.17 w/ GST) Lunch + Morning break Min 30 guests" at bounding box center [24, 295] width 10 height 10
radio input "true"
type input "8:45AM"
type input "12:00PM"
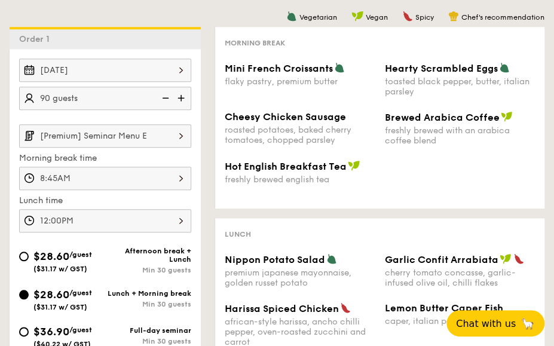
click at [113, 137] on input "[Premium] Seminar Menu E" at bounding box center [105, 135] width 172 height 23
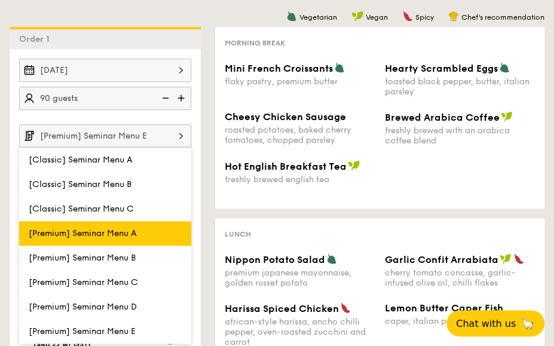
click at [115, 237] on label "[Premium] Seminar Menu A" at bounding box center [105, 233] width 172 height 25
click at [0, 0] on input "[Premium] Seminar Menu A" at bounding box center [0, 0] width 0 height 0
type input "[Premium] Seminar Menu A"
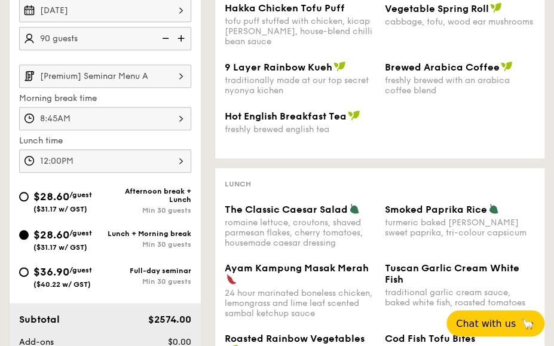
scroll to position [359, 0]
click at [122, 72] on input "[Premium] Seminar Menu A" at bounding box center [105, 76] width 172 height 23
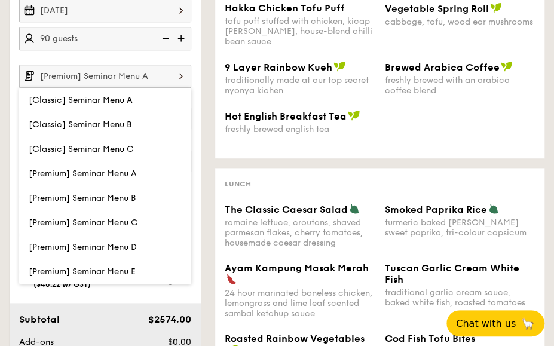
click at [129, 95] on span "[Classic] Seminar Menu A" at bounding box center [81, 100] width 104 height 10
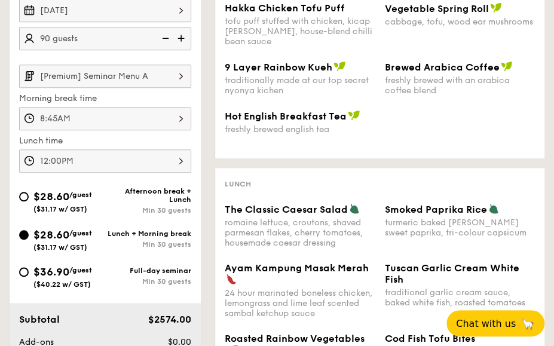
click at [74, 209] on span "($31.17 w/ GST)" at bounding box center [60, 209] width 54 height 8
click at [29, 202] on input "$28.60 /guest ($31.17 w/ GST) Afternoon break + Lunch Min 30 guests" at bounding box center [24, 197] width 10 height 10
radio input "true"
type input "12:00PM"
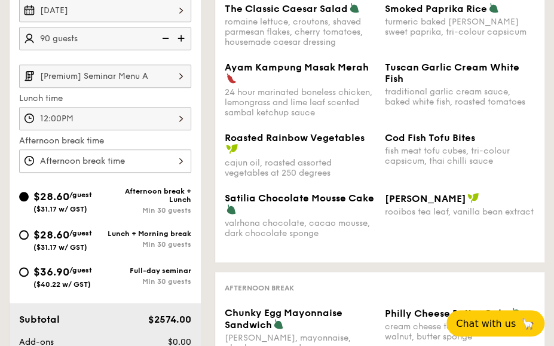
click at [91, 65] on input "[Premium] Seminar Menu A" at bounding box center [105, 76] width 172 height 23
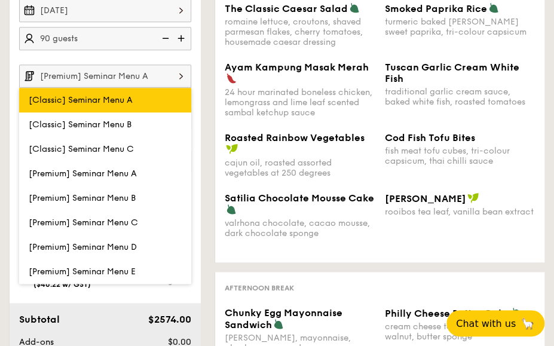
click at [91, 102] on span "[Classic] Seminar Menu A" at bounding box center [81, 100] width 104 height 10
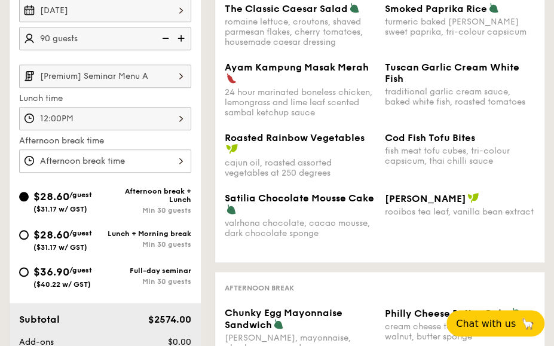
click at [78, 221] on div "$28.60 /guest ($31.17 w/ GST) Afternoon break + Lunch Min 30 guests $28.60 /gue…" at bounding box center [105, 244] width 182 height 114
click at [80, 236] on div "$28.60 /guest ($31.17 w/ GST)" at bounding box center [62, 239] width 59 height 25
click at [29, 236] on input "$28.60 /guest ($31.17 w/ GST) Lunch + Morning break Min 30 guests" at bounding box center [24, 235] width 10 height 10
radio input "true"
type input "8:45AM"
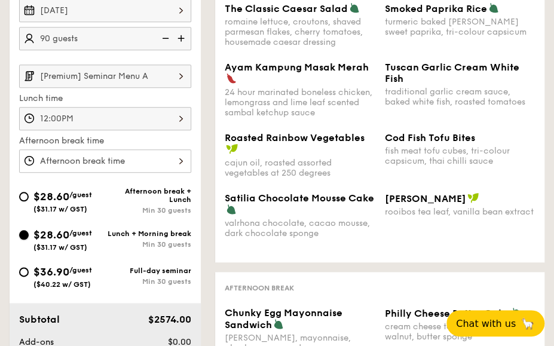
type input "12:00PM"
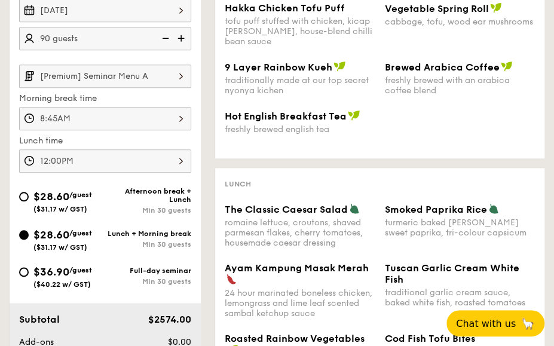
click at [81, 74] on input "[Premium] Seminar Menu A" at bounding box center [105, 76] width 172 height 23
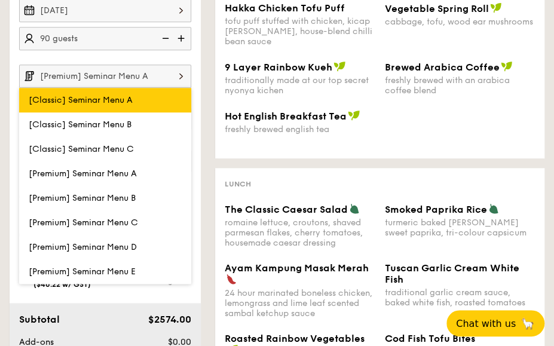
click at [78, 102] on span "[Classic] Seminar Menu A" at bounding box center [81, 100] width 104 height 10
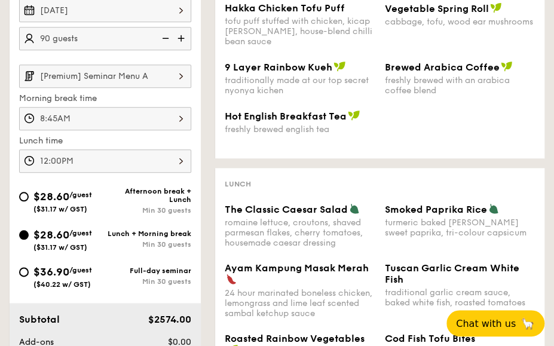
click at [84, 109] on div "8:45AM" at bounding box center [105, 118] width 172 height 23
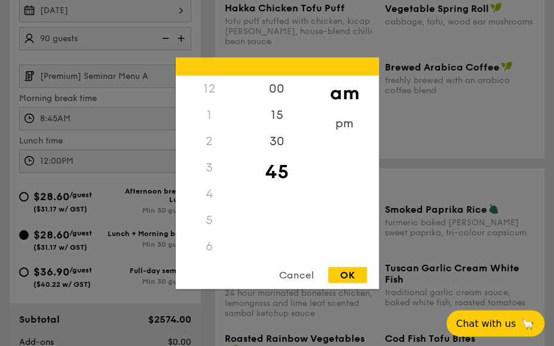
scroll to position [79, 0]
click at [83, 106] on div at bounding box center [277, 173] width 554 height 346
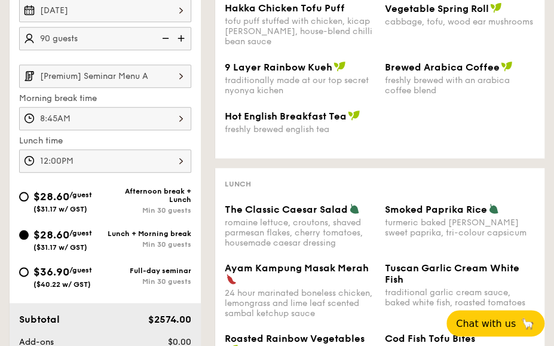
click at [110, 69] on input "[Premium] Seminar Menu A" at bounding box center [105, 76] width 172 height 23
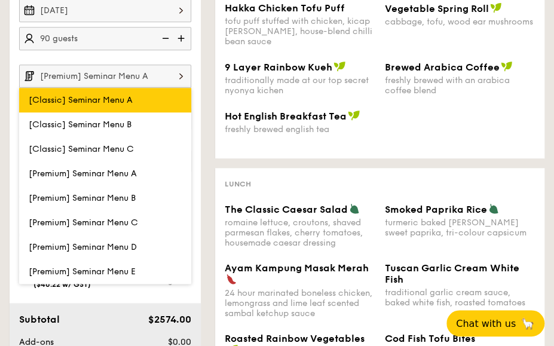
click at [106, 99] on span "[Classic] Seminar Menu A" at bounding box center [81, 100] width 104 height 10
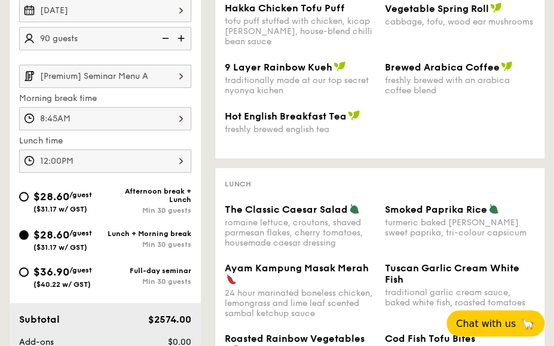
click at [103, 74] on input "[Premium] Seminar Menu A" at bounding box center [105, 76] width 172 height 23
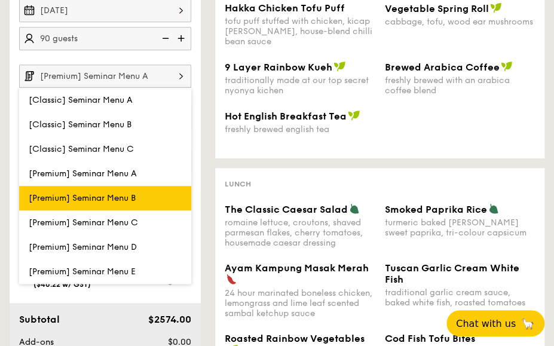
click at [105, 193] on span "[Premium] Seminar Menu B" at bounding box center [82, 198] width 107 height 10
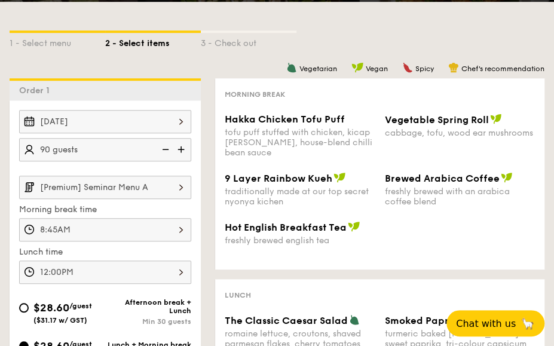
scroll to position [299, 0]
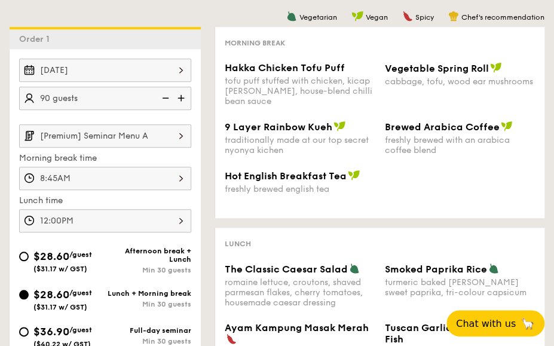
click at [43, 325] on span "$36.90" at bounding box center [51, 331] width 36 height 13
click at [29, 327] on input "$36.90 /guest ($40.22 w/ GST) Full-day seminar Min 30 guests" at bounding box center [24, 332] width 10 height 10
radio input "true"
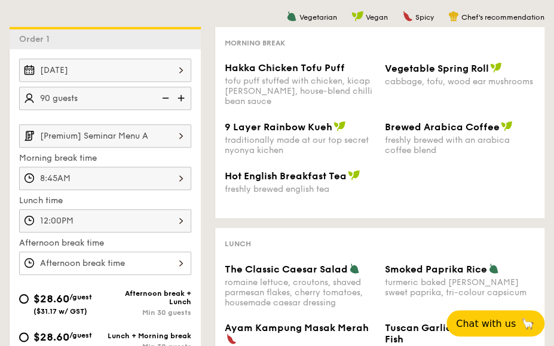
click at [58, 335] on span "$28.60" at bounding box center [51, 337] width 36 height 13
click at [29, 335] on input "$28.60 /guest ($31.17 w/ GST) Lunch + Morning break Min 30 guests" at bounding box center [24, 337] width 10 height 10
radio input "true"
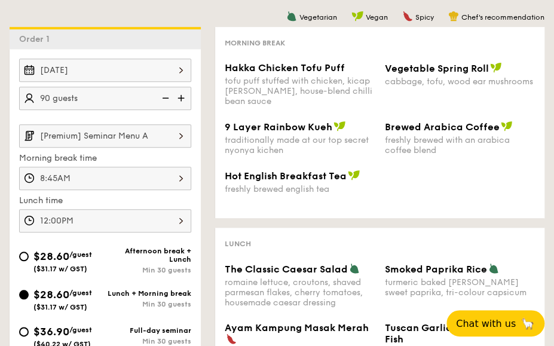
click at [55, 257] on span "$28.60" at bounding box center [51, 256] width 36 height 13
click at [29, 257] on input "$28.60 /guest ($31.17 w/ GST) Afternoon break + Lunch Min 30 guests" at bounding box center [24, 257] width 10 height 10
radio input "true"
type input "12:00PM"
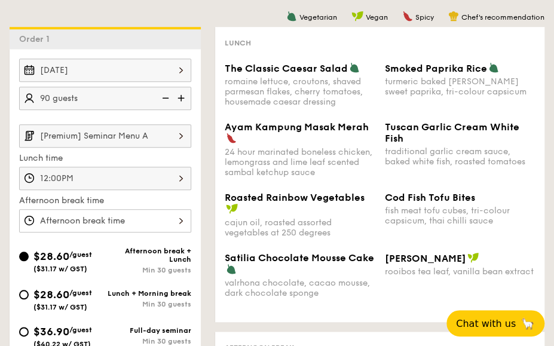
click at [74, 135] on input "[Premium] Seminar Menu A" at bounding box center [105, 135] width 172 height 23
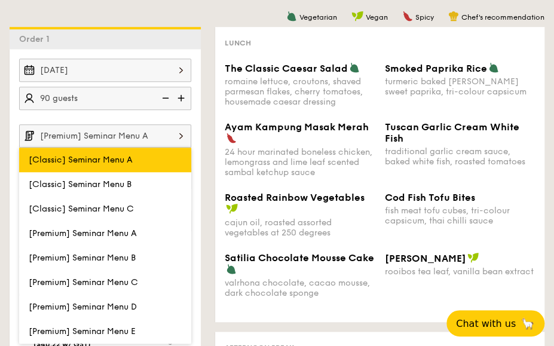
click at [82, 148] on label "[Classic] Seminar Menu A" at bounding box center [105, 160] width 172 height 25
click at [0, 0] on input "[Classic] Seminar Menu A" at bounding box center [0, 0] width 0 height 0
type input "[Classic] Seminar Menu A"
type input "8:45AM"
type input "12:00PM"
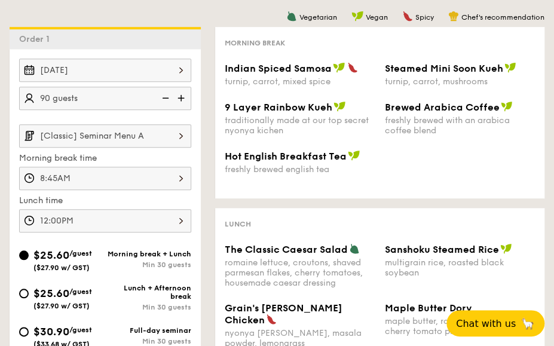
click at [105, 139] on input "[Classic] Seminar Menu A" at bounding box center [105, 135] width 172 height 23
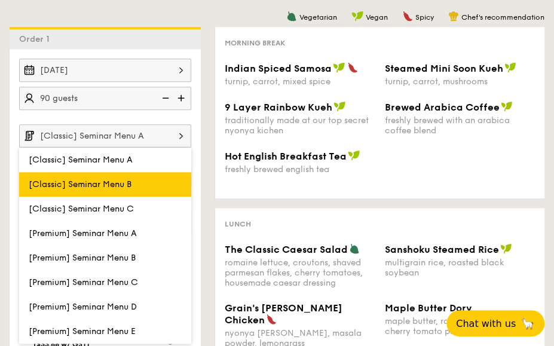
click at [105, 189] on label "[Classic] Seminar Menu B" at bounding box center [105, 184] width 172 height 25
click at [0, 0] on input "[Classic] Seminar Menu B" at bounding box center [0, 0] width 0 height 0
type input "[Classic] Seminar Menu B"
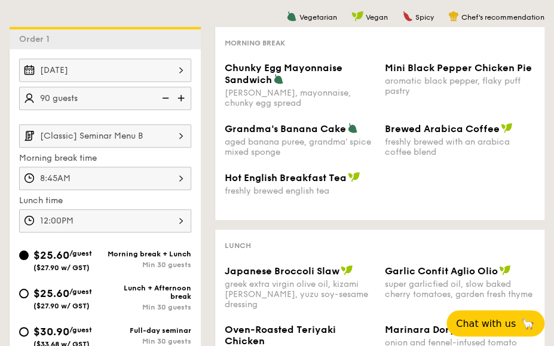
click at [82, 136] on input "[Classic] Seminar Menu B" at bounding box center [105, 135] width 172 height 23
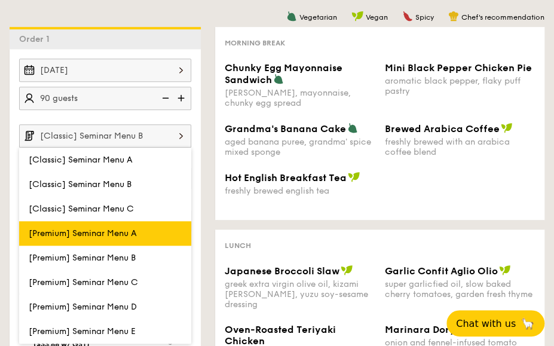
click at [104, 228] on span "[Premium] Seminar Menu A" at bounding box center [83, 233] width 108 height 10
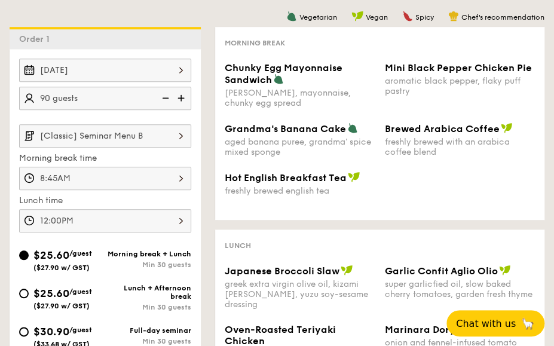
click at [60, 293] on span "$25.60" at bounding box center [51, 293] width 36 height 13
click at [29, 293] on input "$25.60 /guest ($27.90 w/ GST) Lunch + Afternoon break Min 30 guests" at bounding box center [24, 294] width 10 height 10
radio input "true"
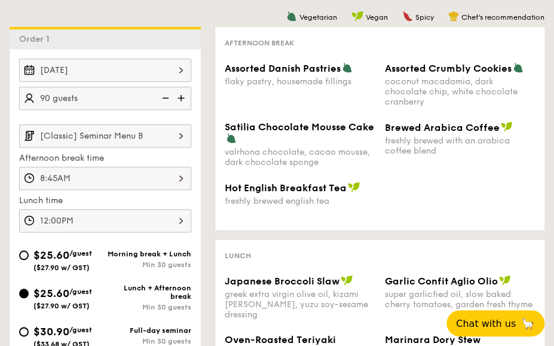
click at [59, 254] on span "$25.60" at bounding box center [51, 255] width 36 height 13
click at [29, 254] on input "$25.60 /guest ($27.90 w/ GST) Morning break + Lunch Min 30 guests" at bounding box center [24, 256] width 10 height 10
radio input "true"
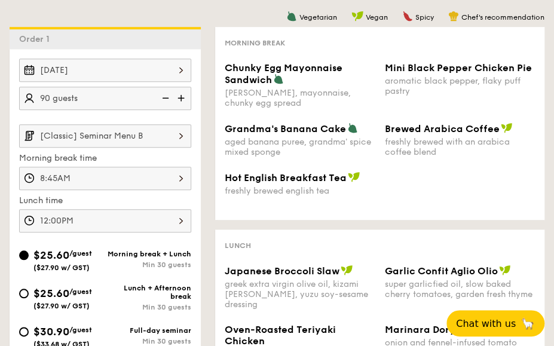
click at [91, 138] on input "[Classic] Seminar Menu B" at bounding box center [105, 135] width 172 height 23
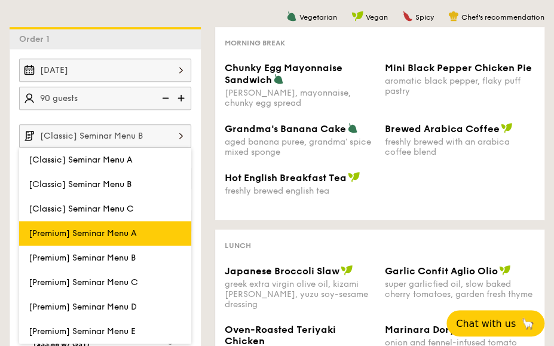
click at [116, 224] on label "[Premium] Seminar Menu A" at bounding box center [105, 233] width 172 height 25
click at [0, 0] on input "[Premium] Seminar Menu A" at bounding box center [0, 0] width 0 height 0
type input "[Premium] Seminar Menu A"
type input "12:00PM"
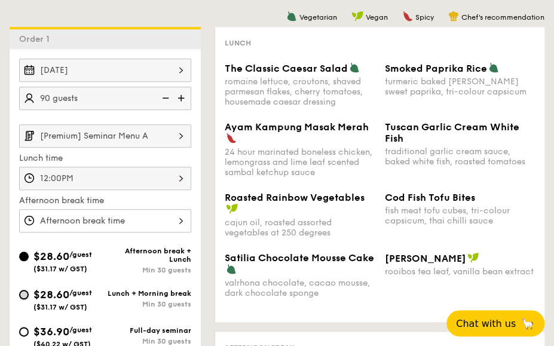
click at [28, 294] on input "$28.60 /guest ($31.17 w/ GST) Lunch + Morning break Min 30 guests" at bounding box center [24, 295] width 10 height 10
radio input "true"
type input "8:45AM"
type input "12:00PM"
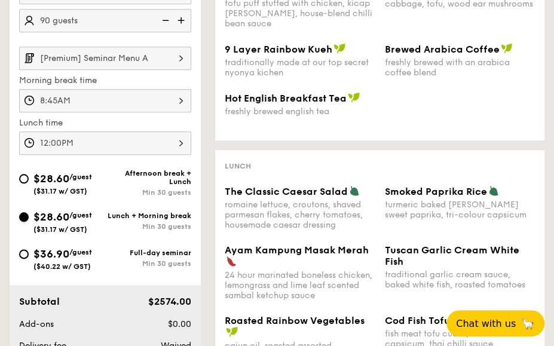
scroll to position [359, 0]
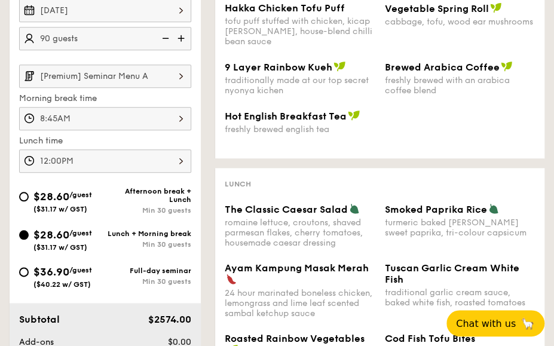
click at [104, 80] on input "[Premium] Seminar Menu A" at bounding box center [105, 76] width 172 height 23
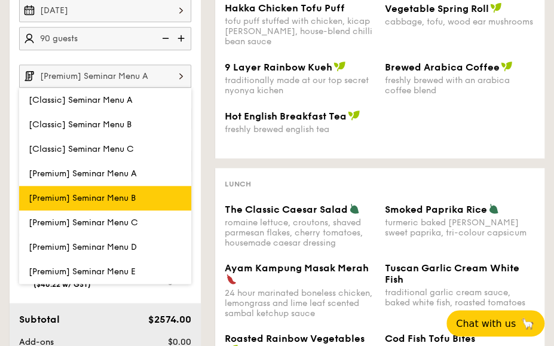
click at [106, 195] on span "[Premium] Seminar Menu B" at bounding box center [82, 198] width 107 height 10
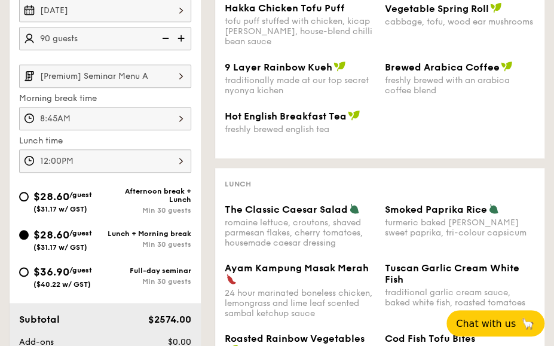
click at [62, 193] on span "$28.60" at bounding box center [51, 196] width 36 height 13
click at [29, 193] on input "$28.60 /guest ($31.17 w/ GST) Afternoon break + Lunch Min 30 guests" at bounding box center [24, 197] width 10 height 10
radio input "true"
type input "12:00PM"
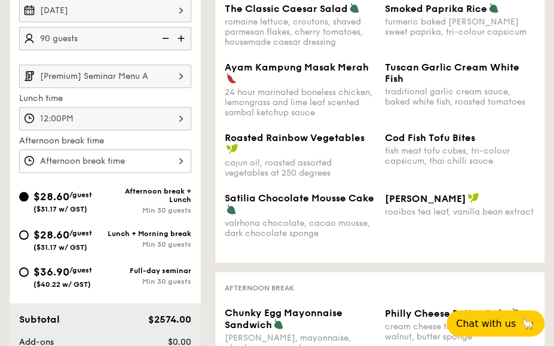
click at [56, 234] on span "$28.60" at bounding box center [51, 234] width 36 height 13
click at [29, 234] on input "$28.60 /guest ($31.17 w/ GST) Lunch + Morning break Min 30 guests" at bounding box center [24, 235] width 10 height 10
radio input "true"
type input "8:45AM"
type input "12:00PM"
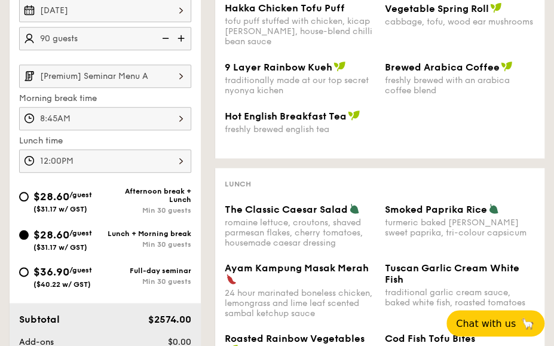
click at [104, 77] on input "[Premium] Seminar Menu A" at bounding box center [105, 76] width 172 height 23
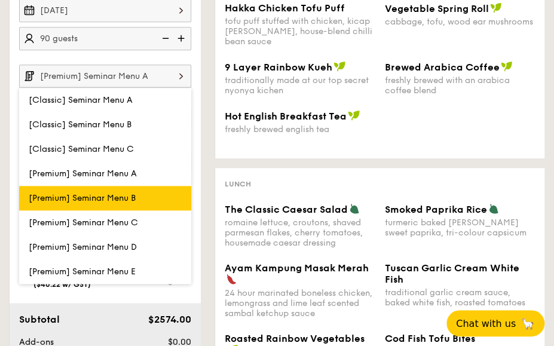
click at [77, 199] on span "[Premium] Seminar Menu B" at bounding box center [82, 198] width 107 height 10
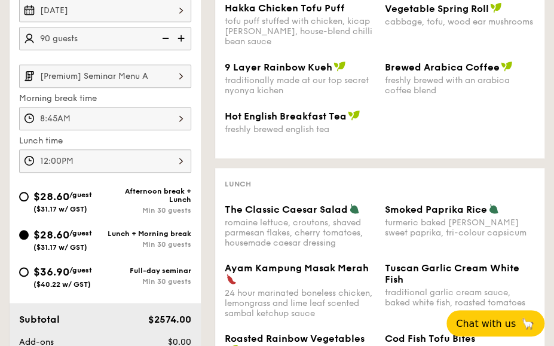
drag, startPoint x: 102, startPoint y: 66, endPoint x: 108, endPoint y: 83, distance: 18.0
click at [102, 66] on input "[Premium] Seminar Menu A" at bounding box center [105, 76] width 172 height 23
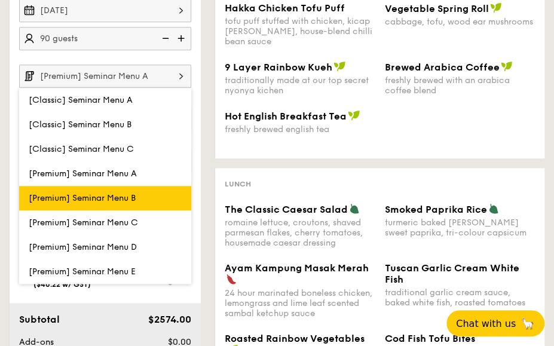
click at [109, 203] on label "[Premium] Seminar Menu B" at bounding box center [105, 198] width 172 height 25
click at [0, 0] on input "[Premium] Seminar Menu B" at bounding box center [0, 0] width 0 height 0
type input "[Premium] Seminar Menu B"
type input "12:00PM"
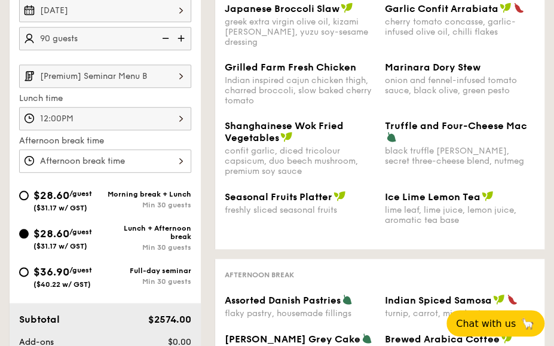
scroll to position [299, 0]
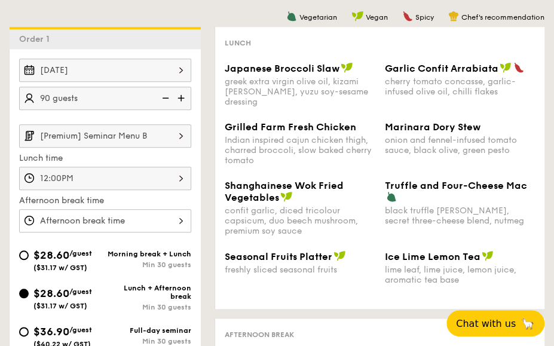
click at [69, 251] on span "$28.60" at bounding box center [51, 255] width 36 height 13
click at [29, 251] on input "$28.60 /guest ($31.17 w/ GST) Morning break + Lunch Min 30 guests" at bounding box center [24, 256] width 10 height 10
radio input "true"
type input "8:45AM"
type input "12:00PM"
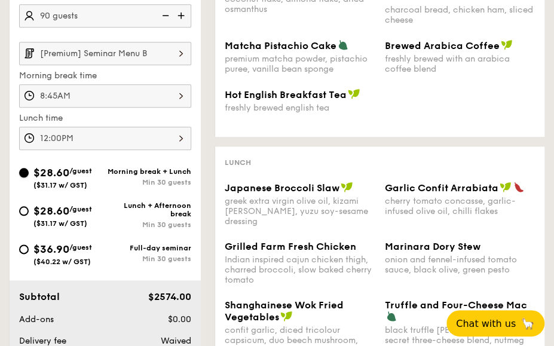
scroll to position [419, 0]
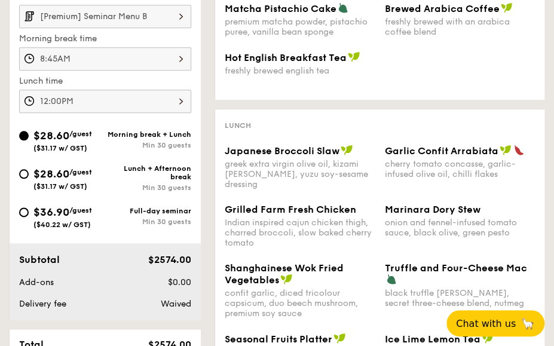
click at [542, 198] on div "Lunch Japanese Broccoli Slaw greek extra virgin olive oil, kizami nori, ginger,…" at bounding box center [379, 250] width 329 height 282
click at [337, 208] on span "Grilled Farm Fresh Chicken" at bounding box center [291, 209] width 132 height 11
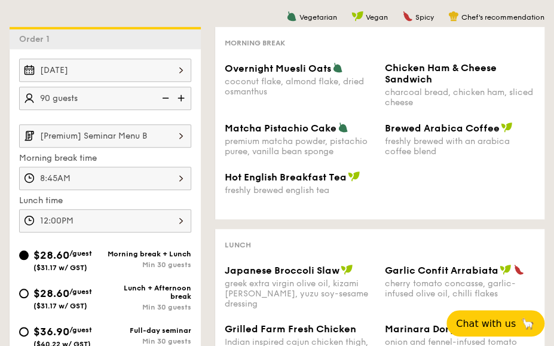
scroll to position [239, 0]
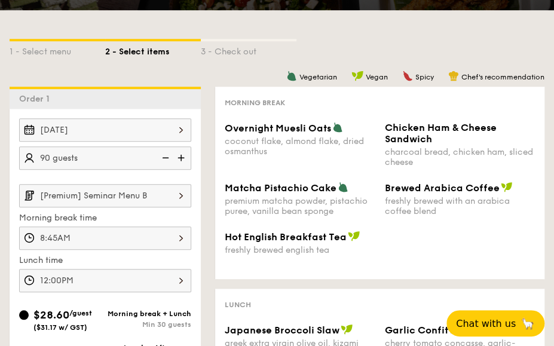
click at [129, 202] on input "[Premium] Seminar Menu B" at bounding box center [105, 195] width 172 height 23
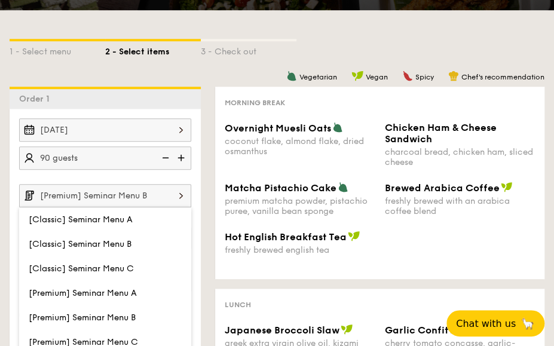
click at [329, 204] on div "premium matcha powder, pistachio puree, vanilla bean sponge" at bounding box center [300, 206] width 151 height 20
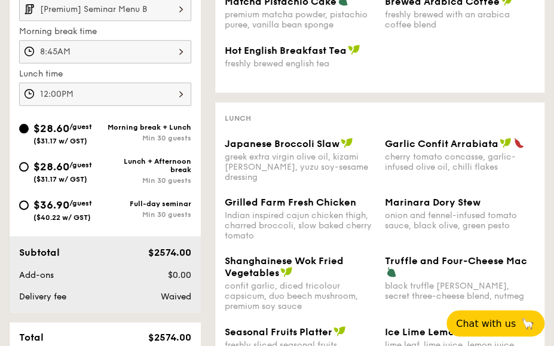
scroll to position [478, 0]
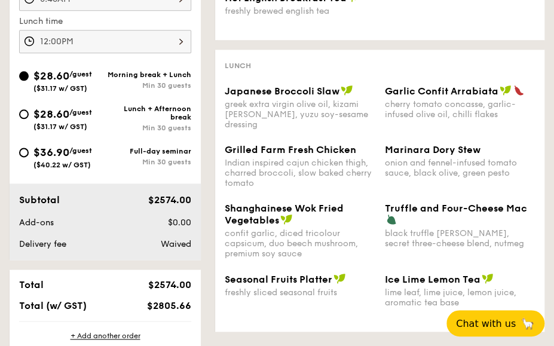
drag, startPoint x: 148, startPoint y: 282, endPoint x: 199, endPoint y: 285, distance: 50.3
click at [199, 285] on div "Total $2574.00 Total (w/ GST) $2805.66" at bounding box center [105, 295] width 191 height 51
copy span "$2574.00"
drag, startPoint x: 132, startPoint y: 228, endPoint x: 182, endPoint y: 213, distance: 52.4
click at [140, 226] on div "Subtotal $2574.00 Add-ons $0.00 Delivery fee Waived" at bounding box center [105, 222] width 191 height 77
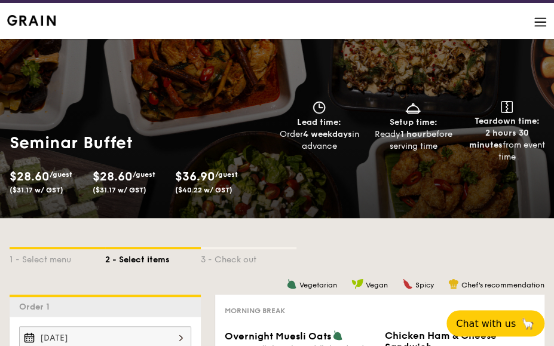
scroll to position [0, 0]
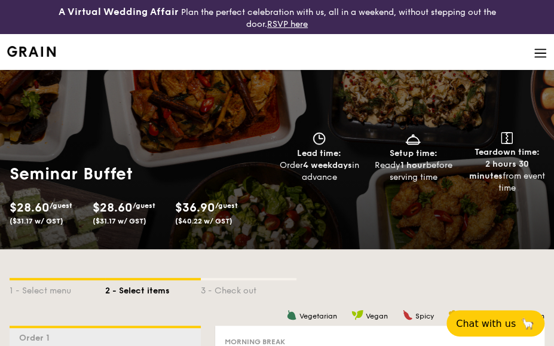
click at [404, 250] on div "1 - Select menu 2 - Select items 3 - Check out" at bounding box center [277, 287] width 535 height 77
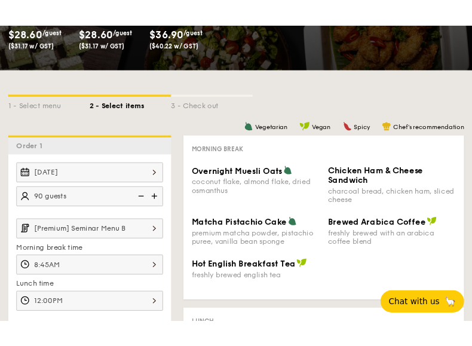
scroll to position [179, 0]
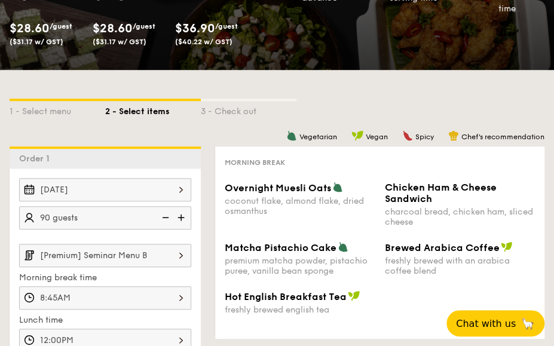
click at [266, 213] on div "coconut flake, almond flake, dried osmanthus" at bounding box center [300, 206] width 151 height 20
click at [398, 248] on span "Brewed Arabica Coffee" at bounding box center [442, 247] width 115 height 11
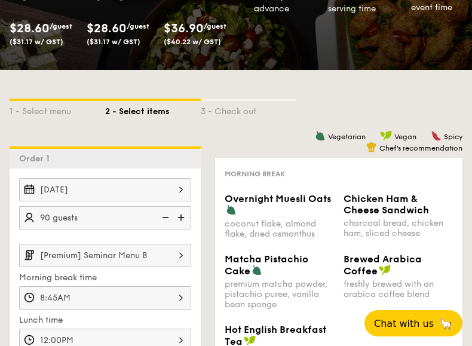
click at [343, 238] on div "Chicken Ham & Cheese Sandwich charcoal bread, chicken ham, sliced cheese" at bounding box center [398, 215] width 119 height 45
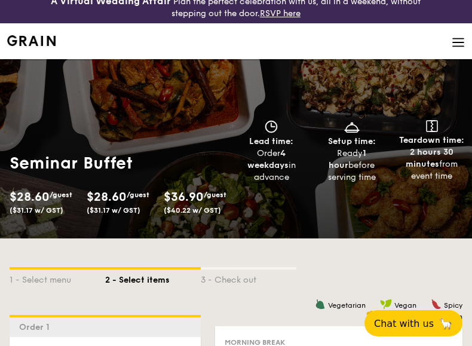
scroll to position [0, 0]
